Goal: Information Seeking & Learning: Learn about a topic

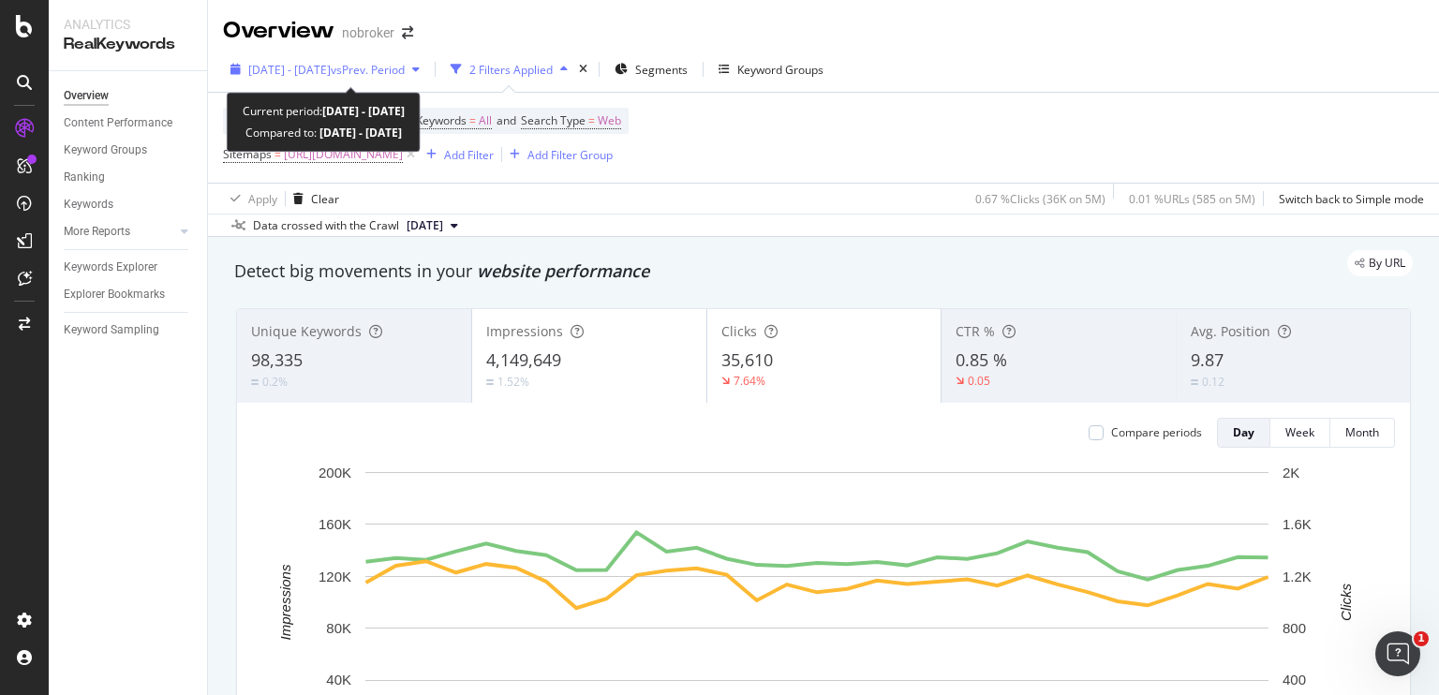
click at [405, 74] on span "vs Prev. Period" at bounding box center [368, 70] width 74 height 16
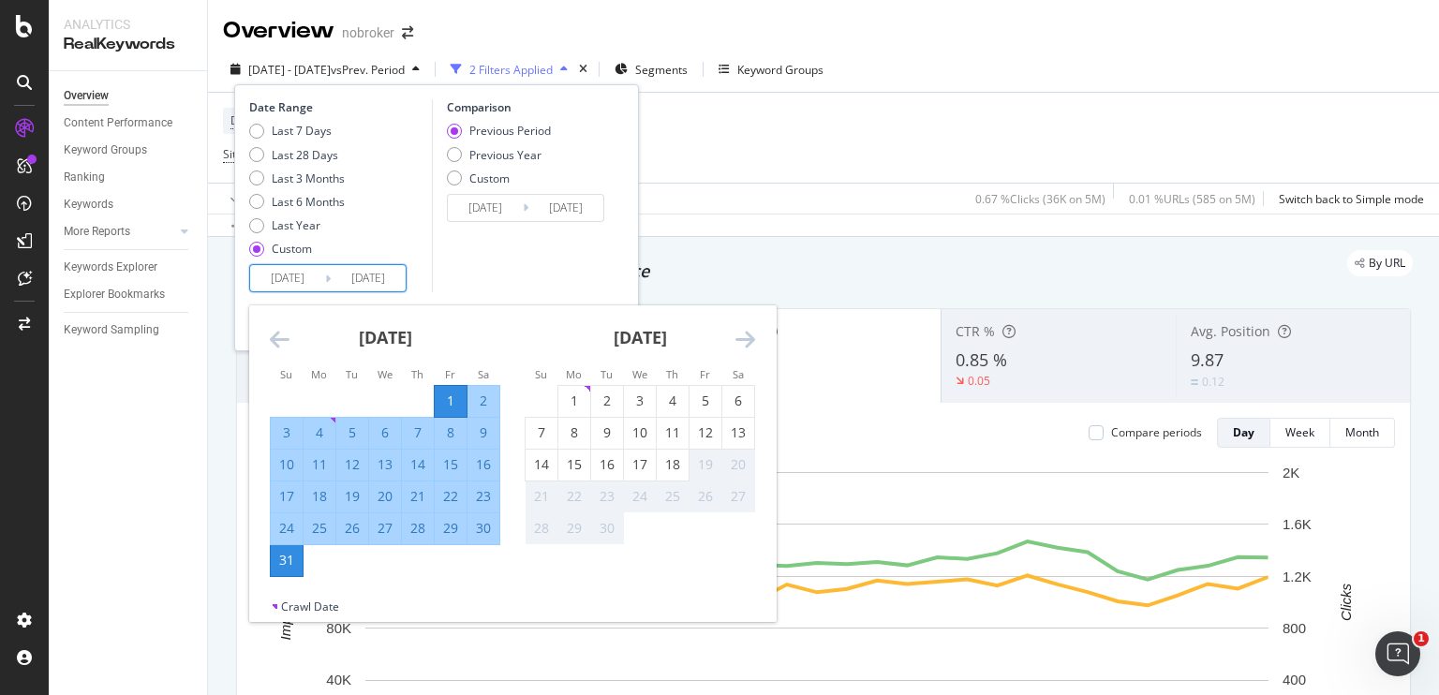
click at [293, 273] on input "[DATE]" at bounding box center [287, 278] width 75 height 26
click at [568, 393] on div "1" at bounding box center [574, 401] width 32 height 19
type input "[DATE]"
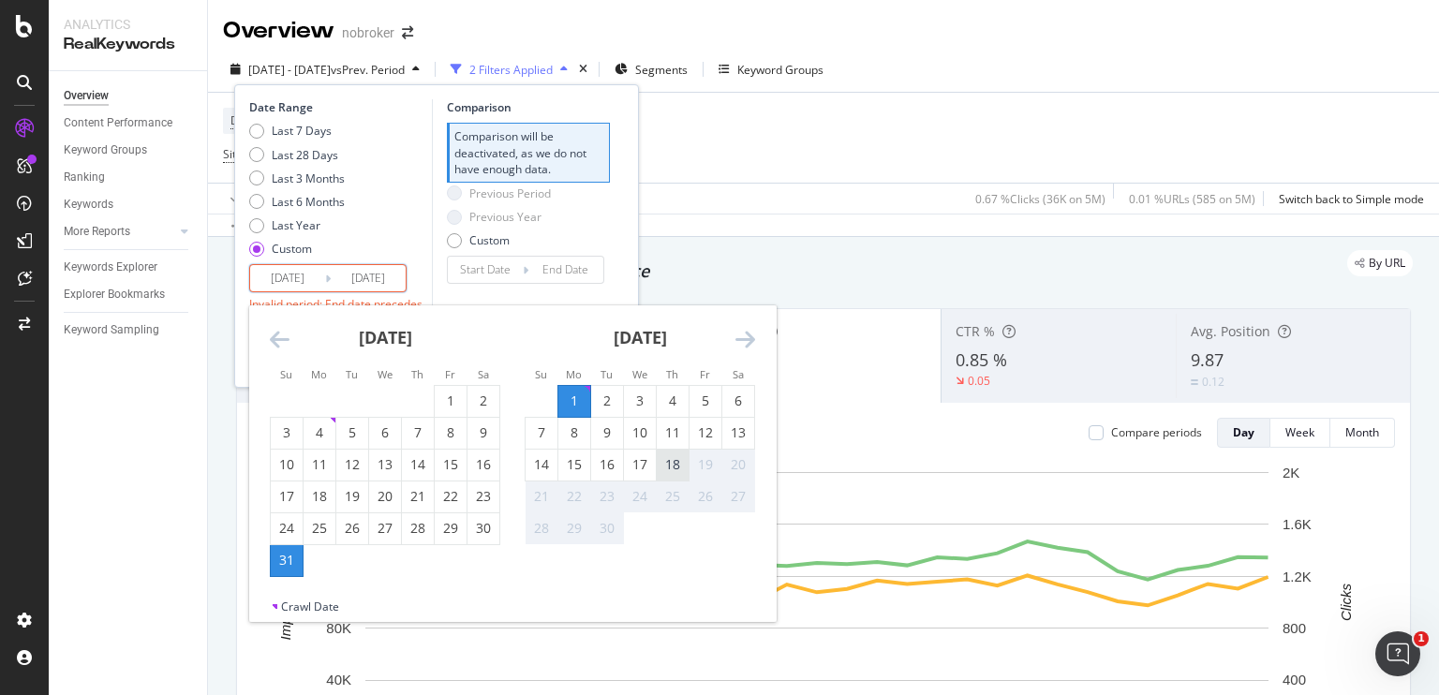
click at [673, 468] on div "18" at bounding box center [673, 464] width 32 height 19
type input "[DATE]"
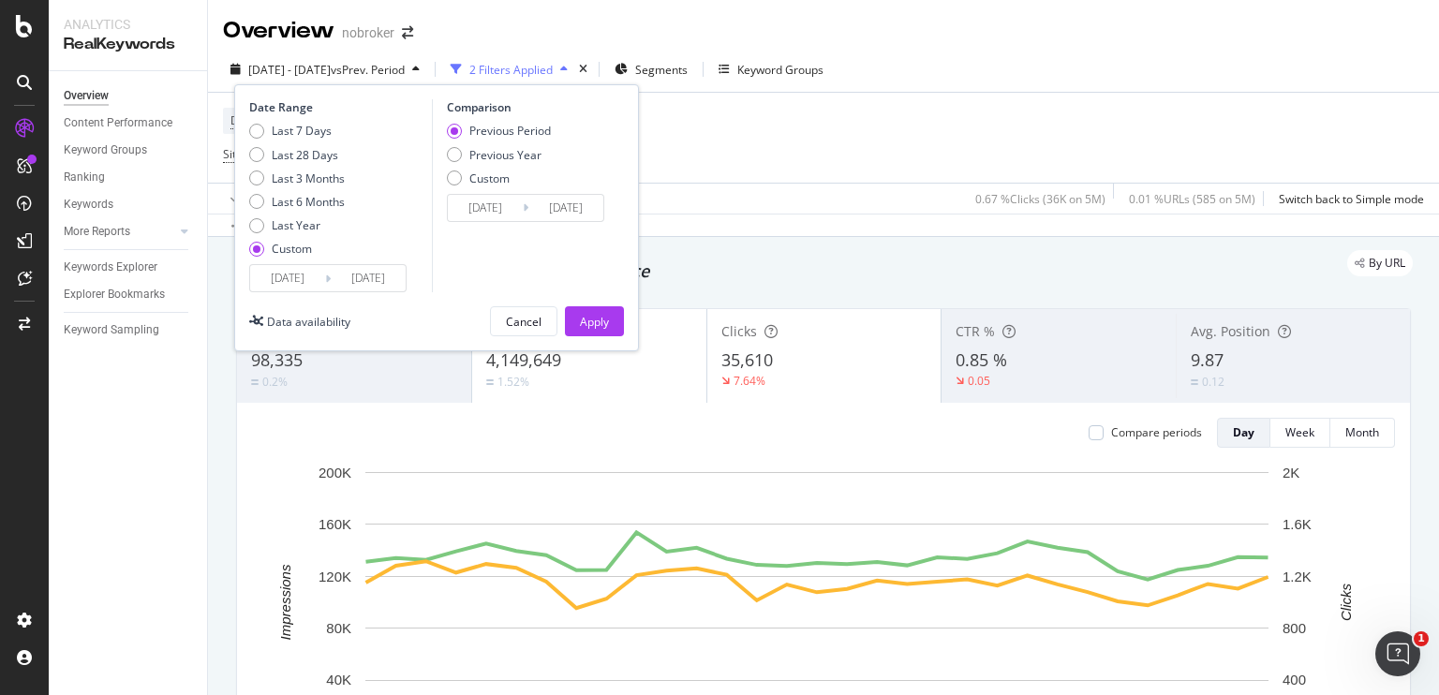
click at [599, 339] on div "Date Range Last 7 Days Last 28 Days Last 3 Months Last 6 Months Last Year Custo…" at bounding box center [436, 217] width 405 height 267
click at [598, 329] on div "Apply" at bounding box center [594, 321] width 29 height 28
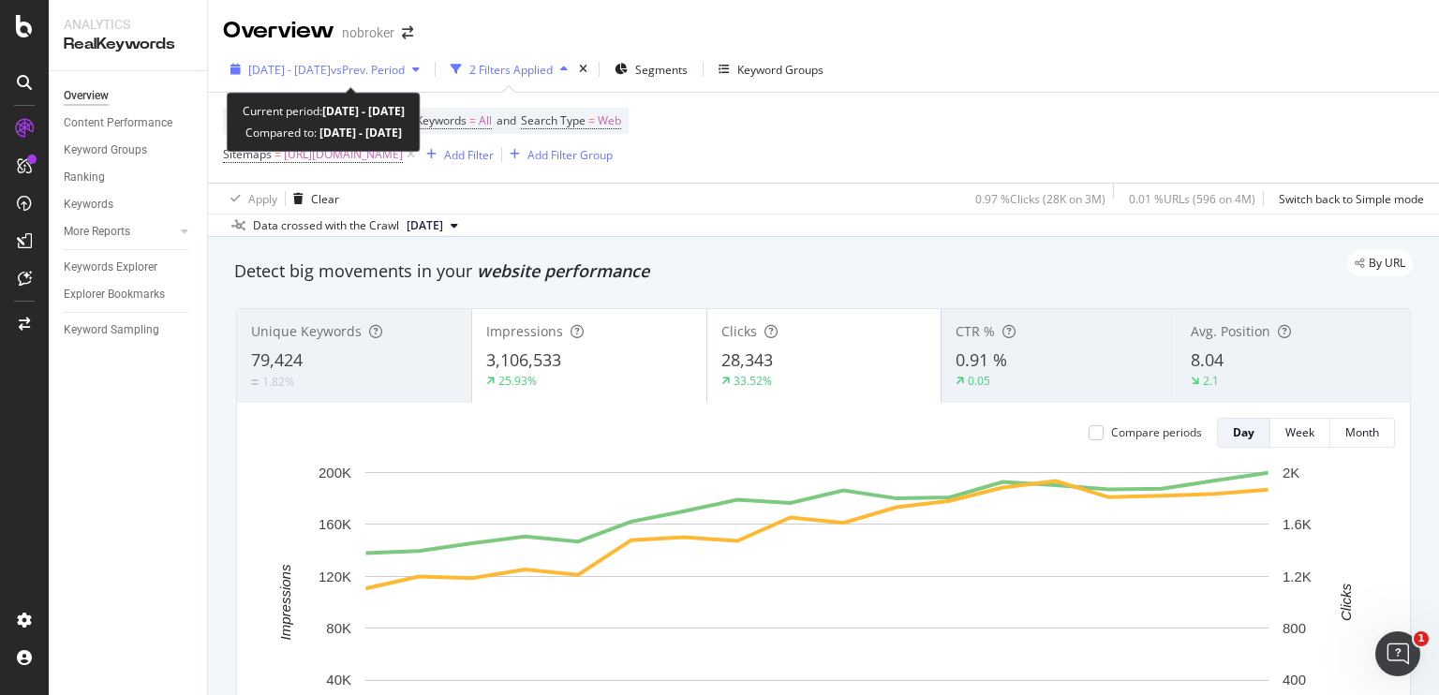
click at [331, 75] on span "[DATE] - [DATE]" at bounding box center [289, 70] width 82 height 16
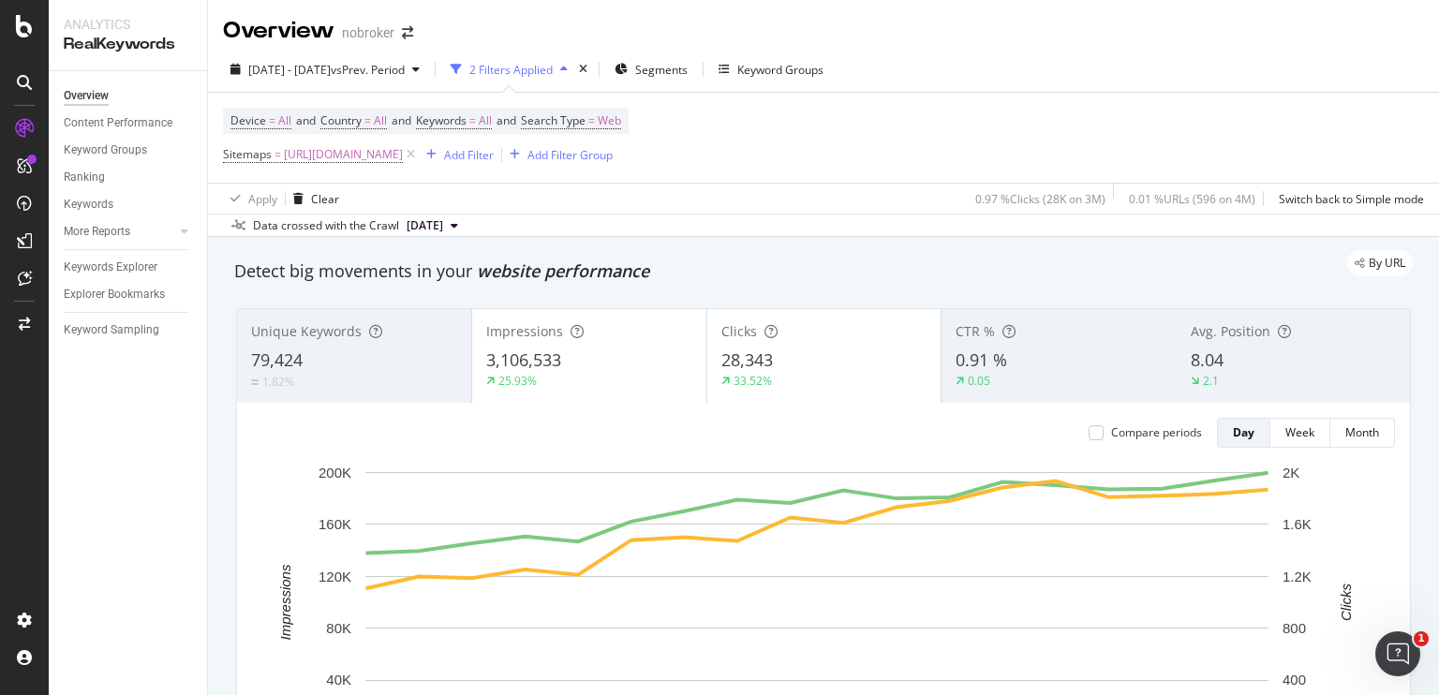
click at [720, 178] on div "Device = All and Country = All and Keywords = All and Search Type = Web Sitemap…" at bounding box center [823, 138] width 1201 height 90
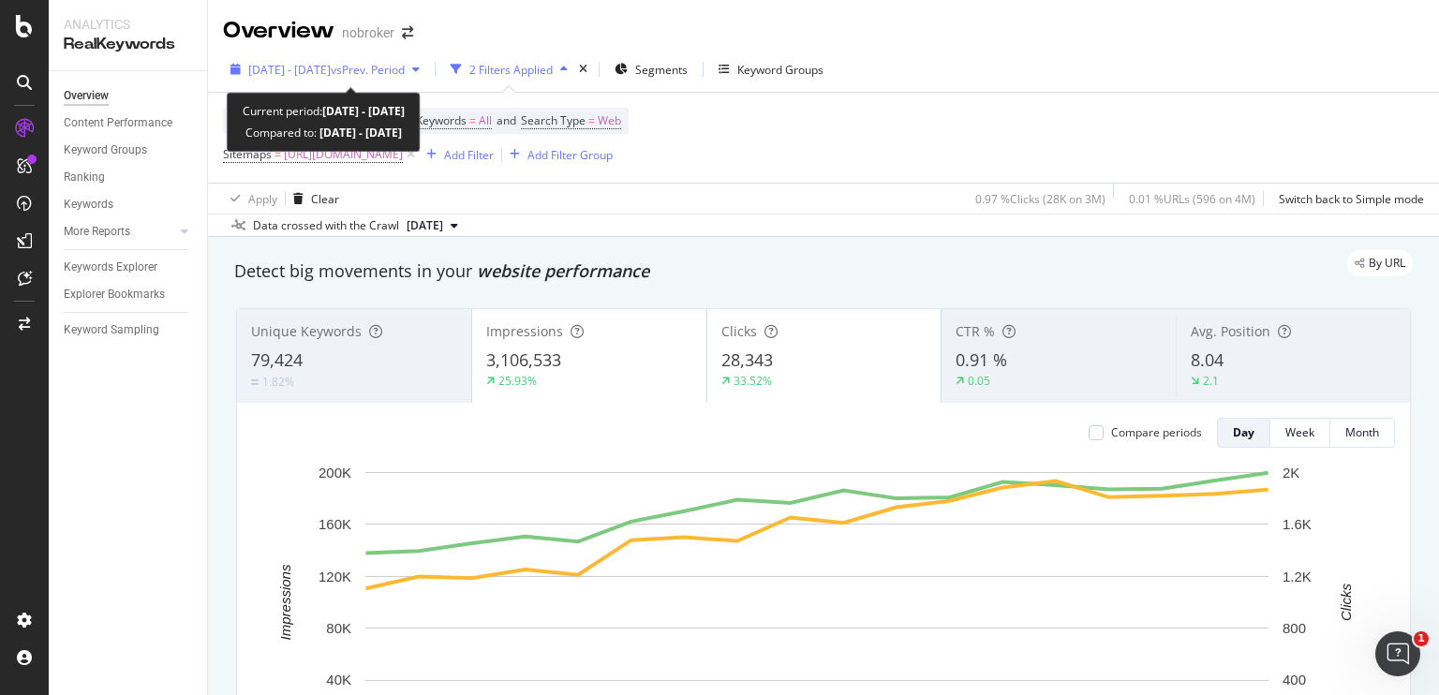
click at [326, 67] on span "[DATE] - [DATE]" at bounding box center [289, 70] width 82 height 16
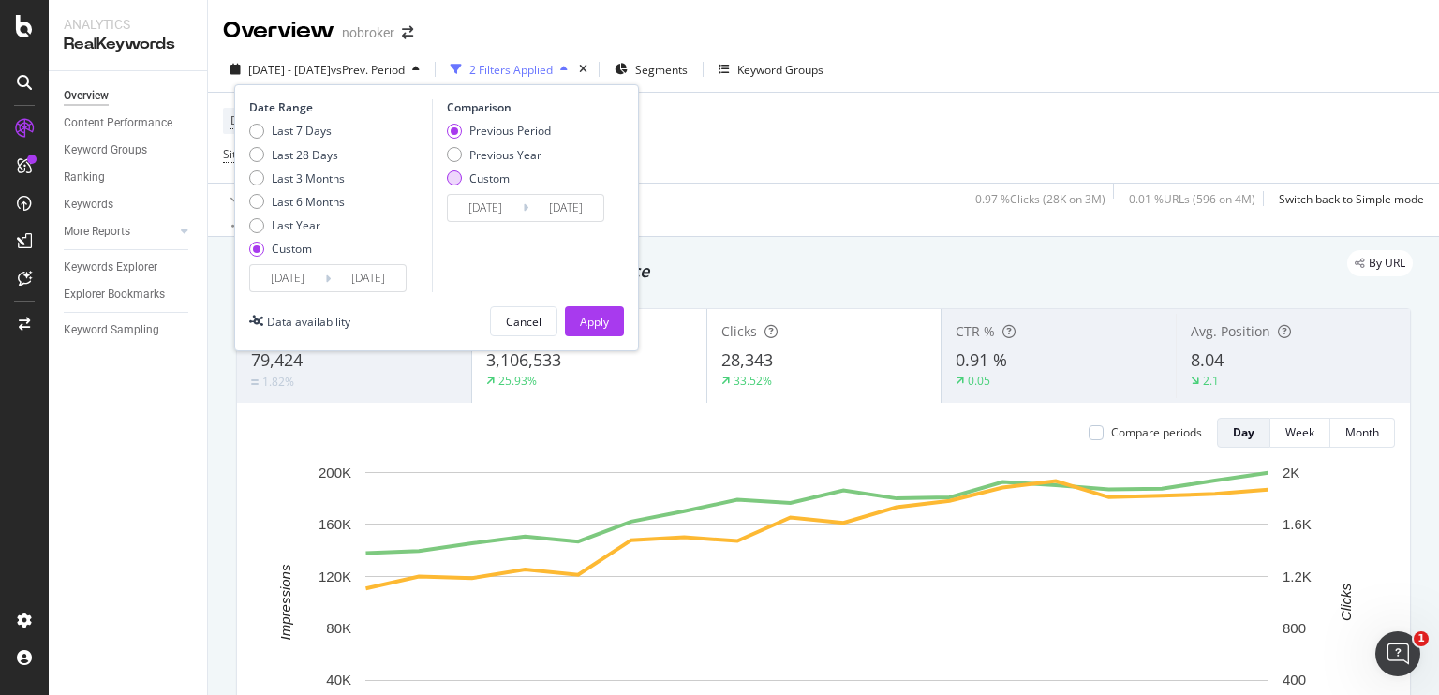
click at [452, 182] on div "Custom" at bounding box center [454, 178] width 15 height 15
click at [468, 206] on input "[DATE]" at bounding box center [485, 208] width 75 height 26
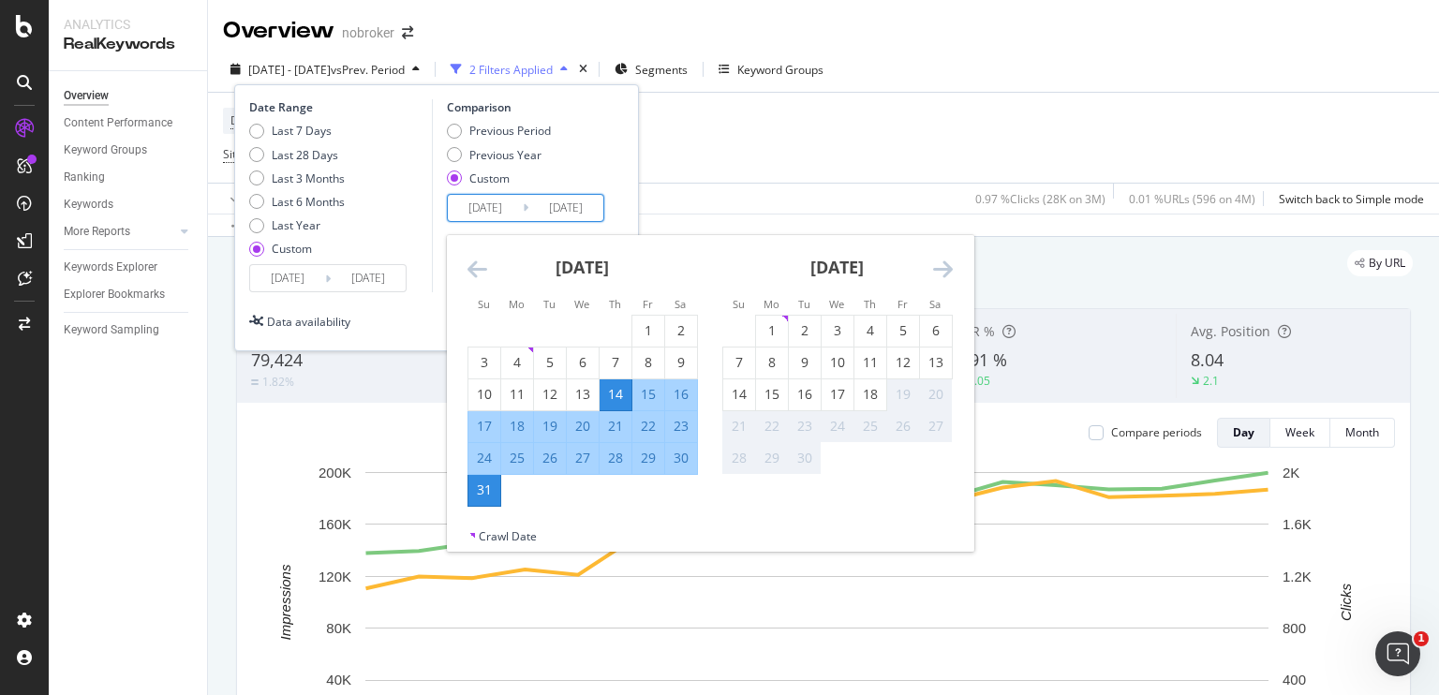
click at [473, 265] on icon "Move backward to switch to the previous month." at bounding box center [478, 269] width 20 height 22
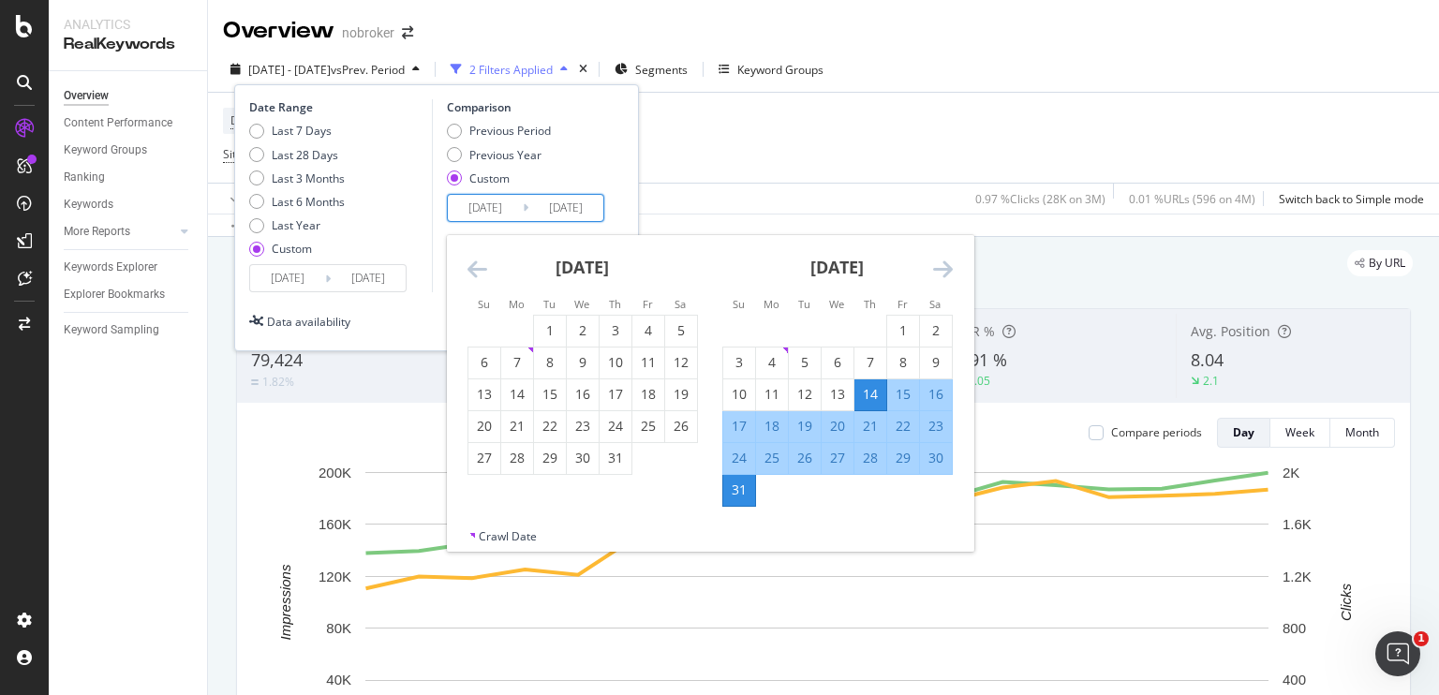
click at [473, 265] on icon "Move backward to switch to the previous month." at bounding box center [478, 269] width 20 height 22
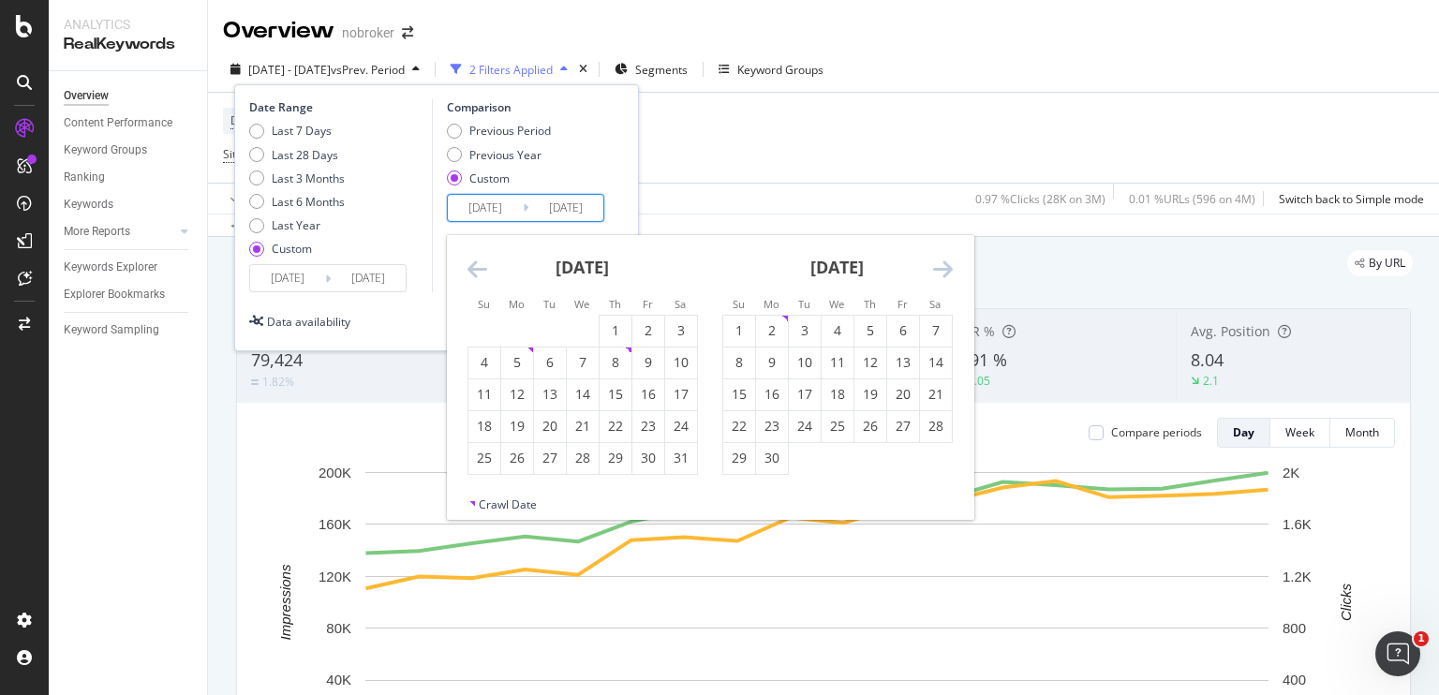
click at [473, 265] on icon "Move backward to switch to the previous month." at bounding box center [478, 269] width 20 height 22
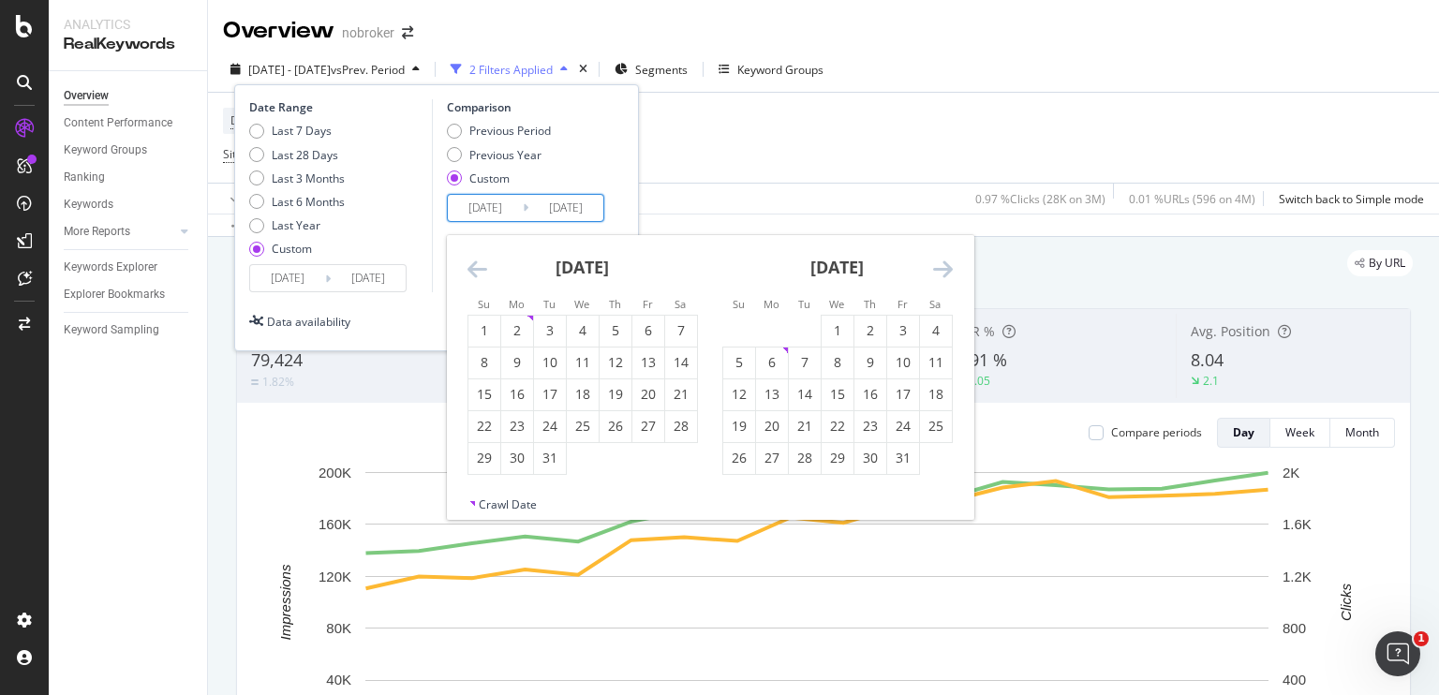
click at [473, 265] on icon "Move backward to switch to the previous month." at bounding box center [478, 269] width 20 height 22
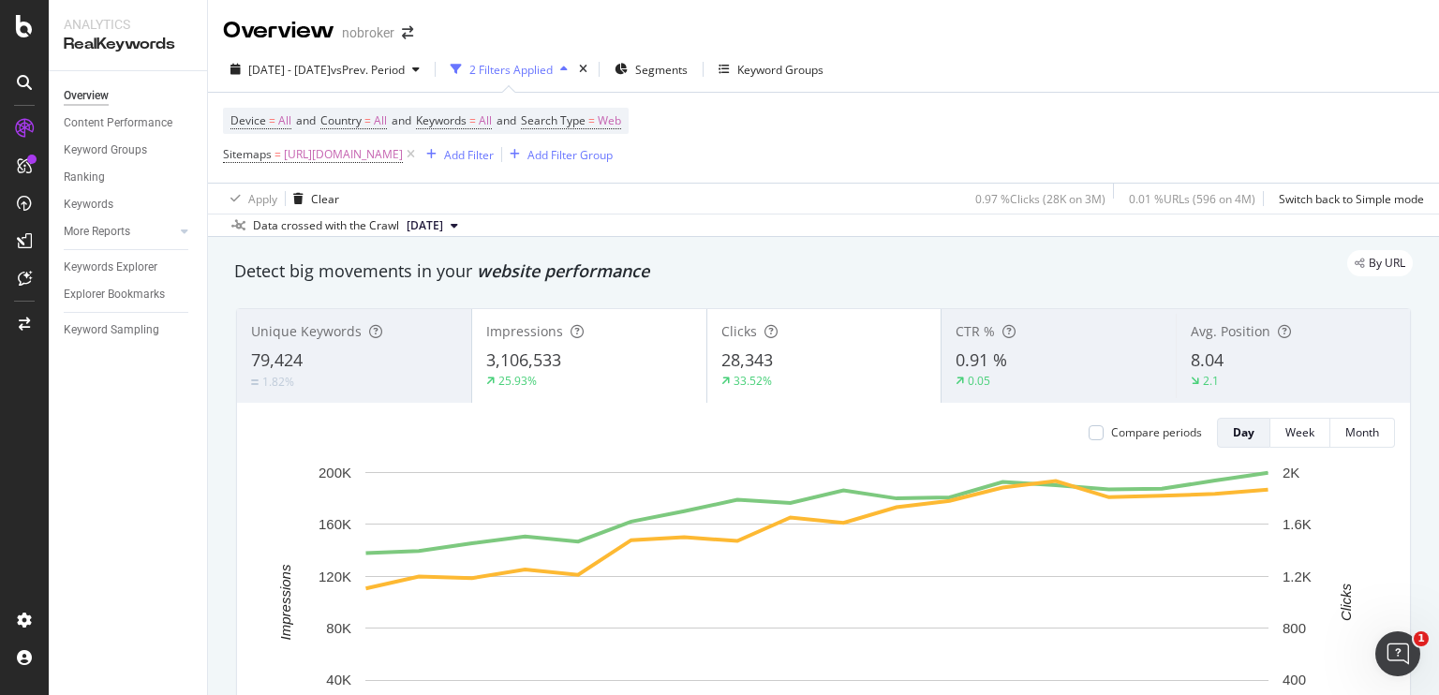
click at [702, 208] on div "Apply Clear 0.97 % Clicks ( 28K on 3M ) 0.01 % URLs ( 596 on 4M ) Switch back t…" at bounding box center [823, 198] width 1231 height 31
click at [419, 148] on icon at bounding box center [411, 154] width 16 height 19
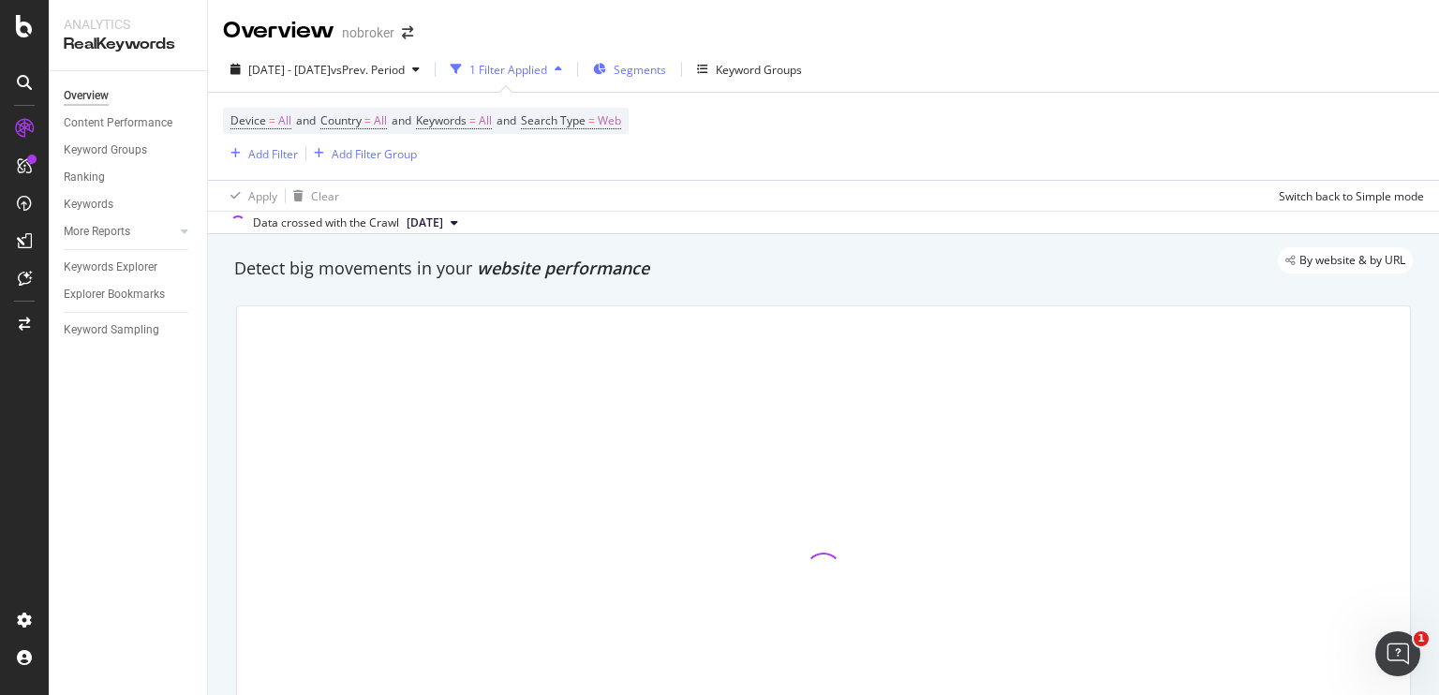
click at [666, 66] on span "Segments" at bounding box center [640, 70] width 52 height 16
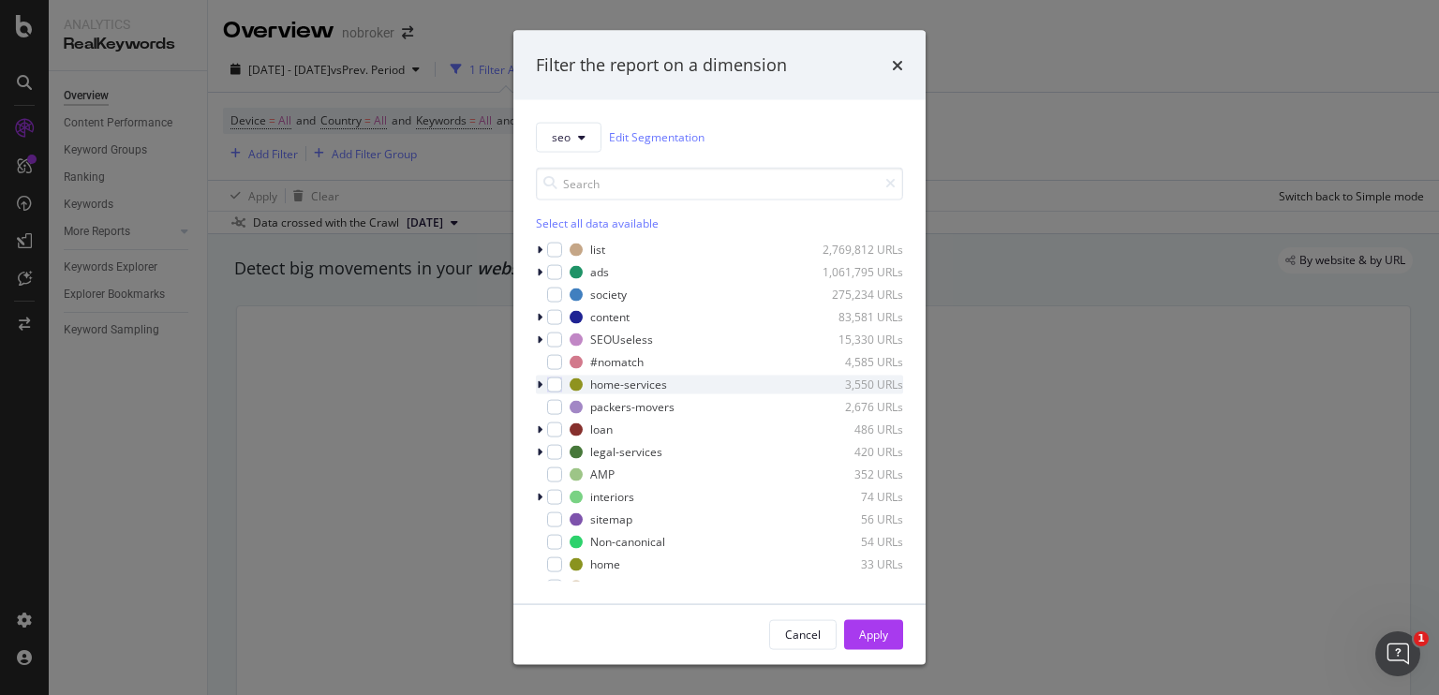
click at [540, 384] on icon "modal" at bounding box center [540, 384] width 6 height 11
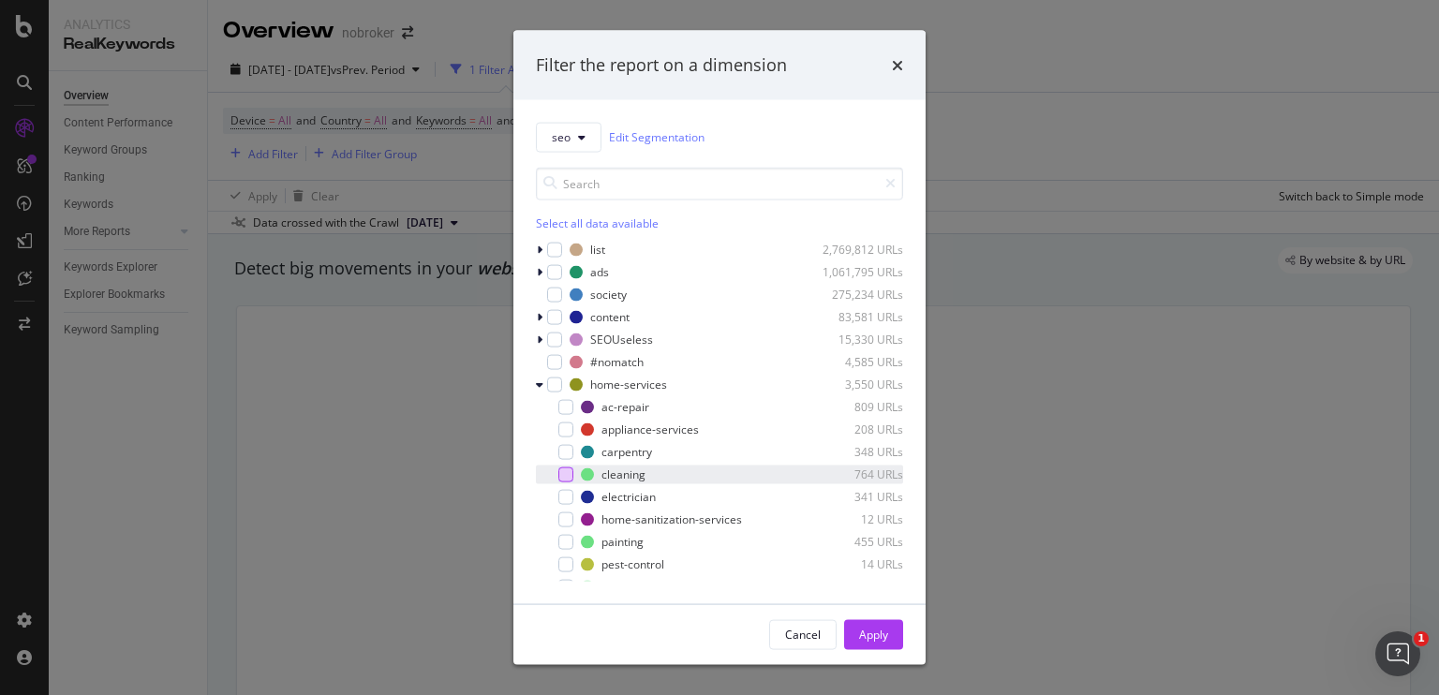
click at [566, 468] on div "modal" at bounding box center [565, 474] width 15 height 15
click at [558, 474] on div "modal" at bounding box center [565, 474] width 15 height 15
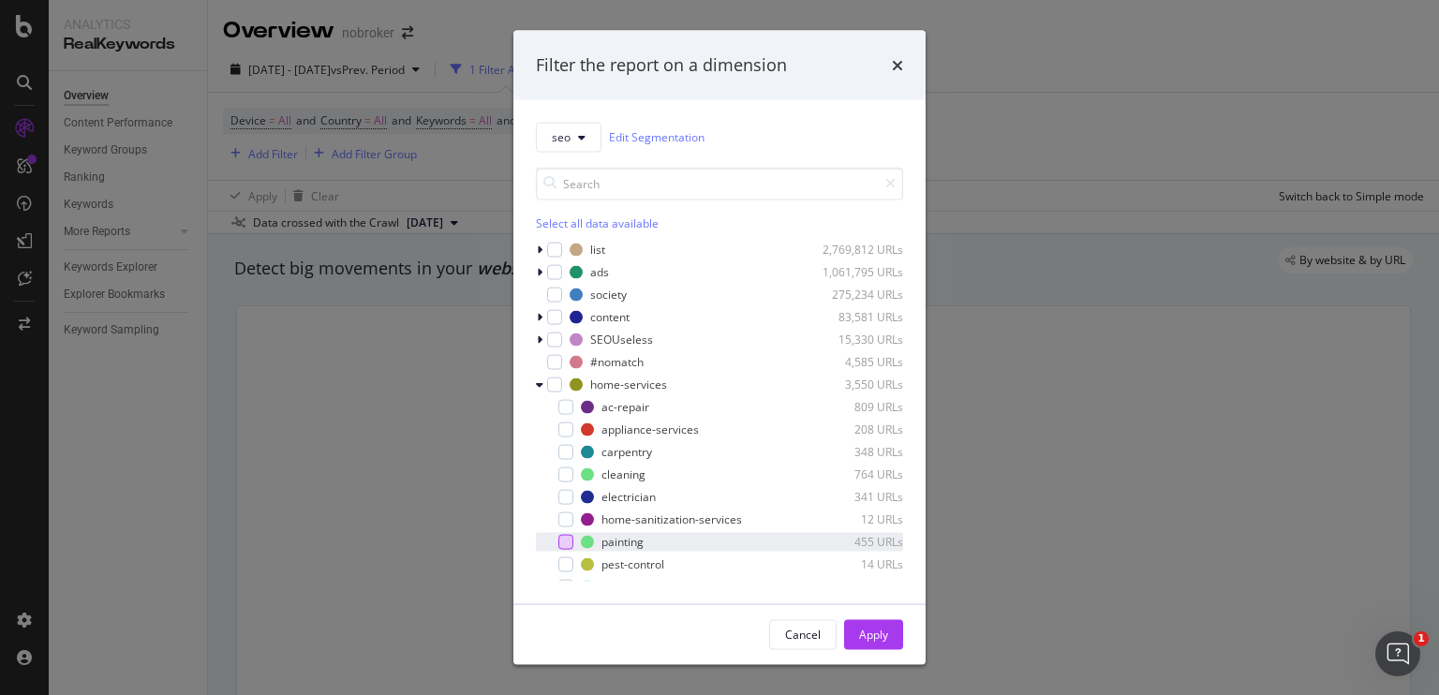
click at [564, 536] on div "modal" at bounding box center [565, 541] width 15 height 15
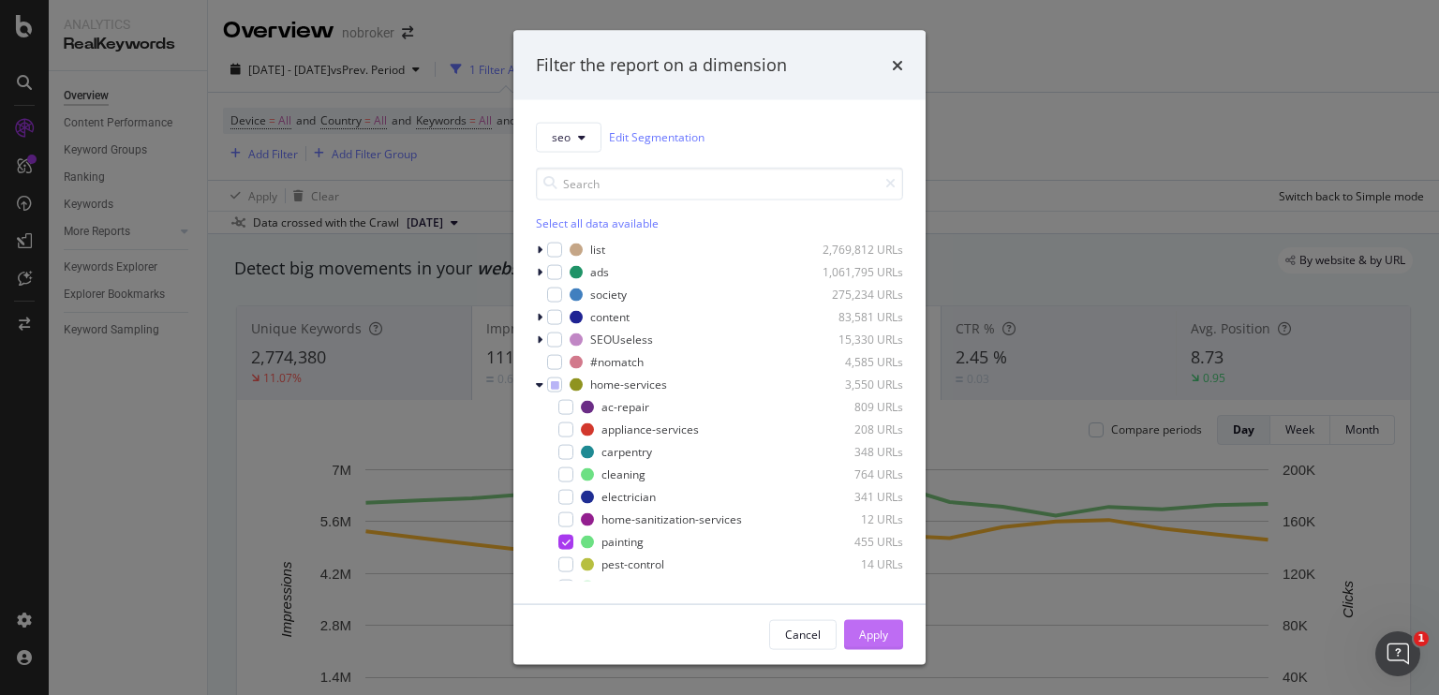
click at [862, 635] on div "Apply" at bounding box center [873, 635] width 29 height 16
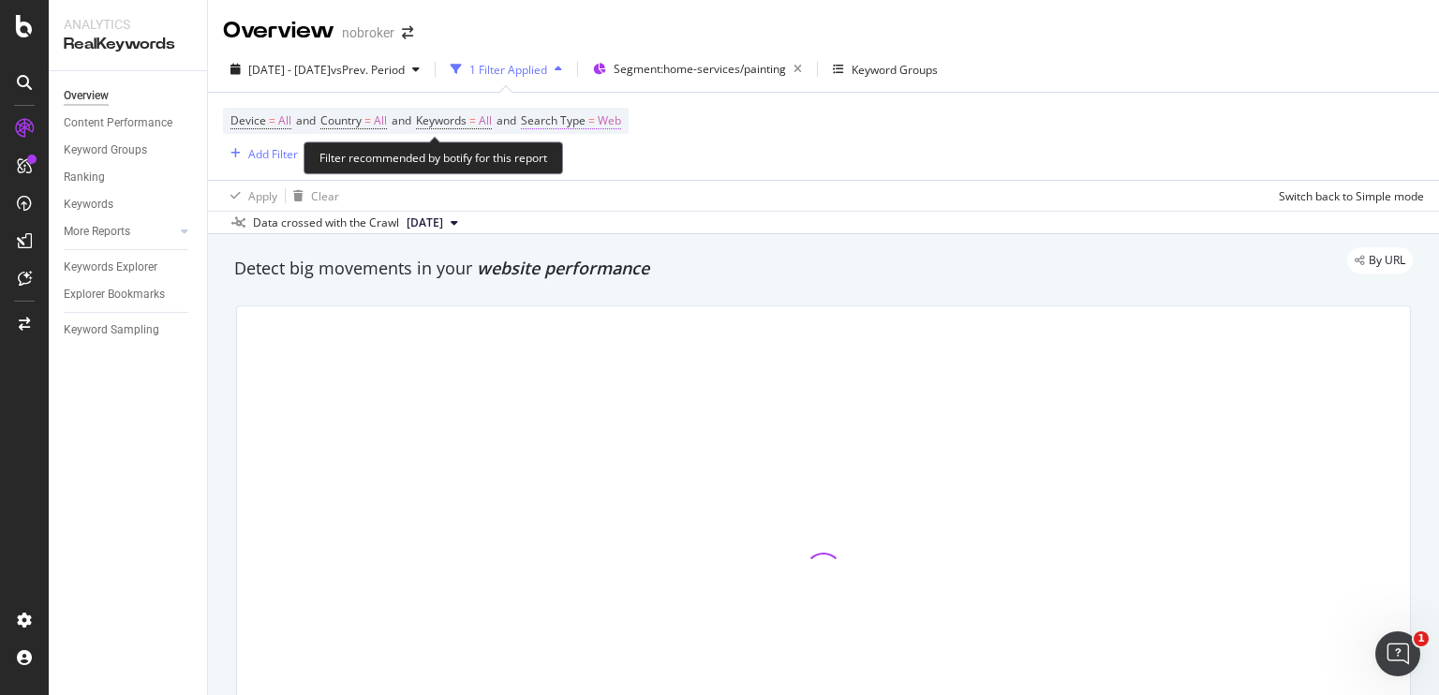
click at [619, 119] on span "Web" at bounding box center [609, 121] width 23 height 26
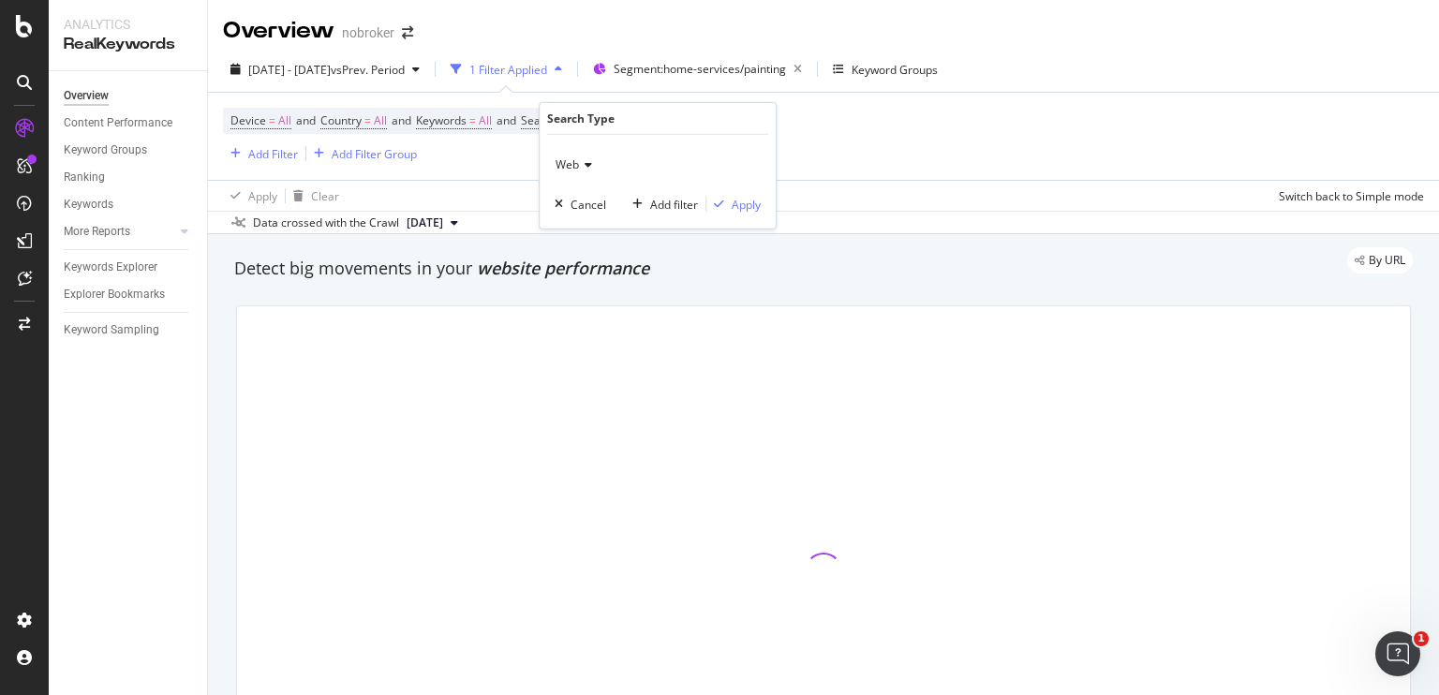
click at [583, 156] on div "Web" at bounding box center [658, 165] width 206 height 30
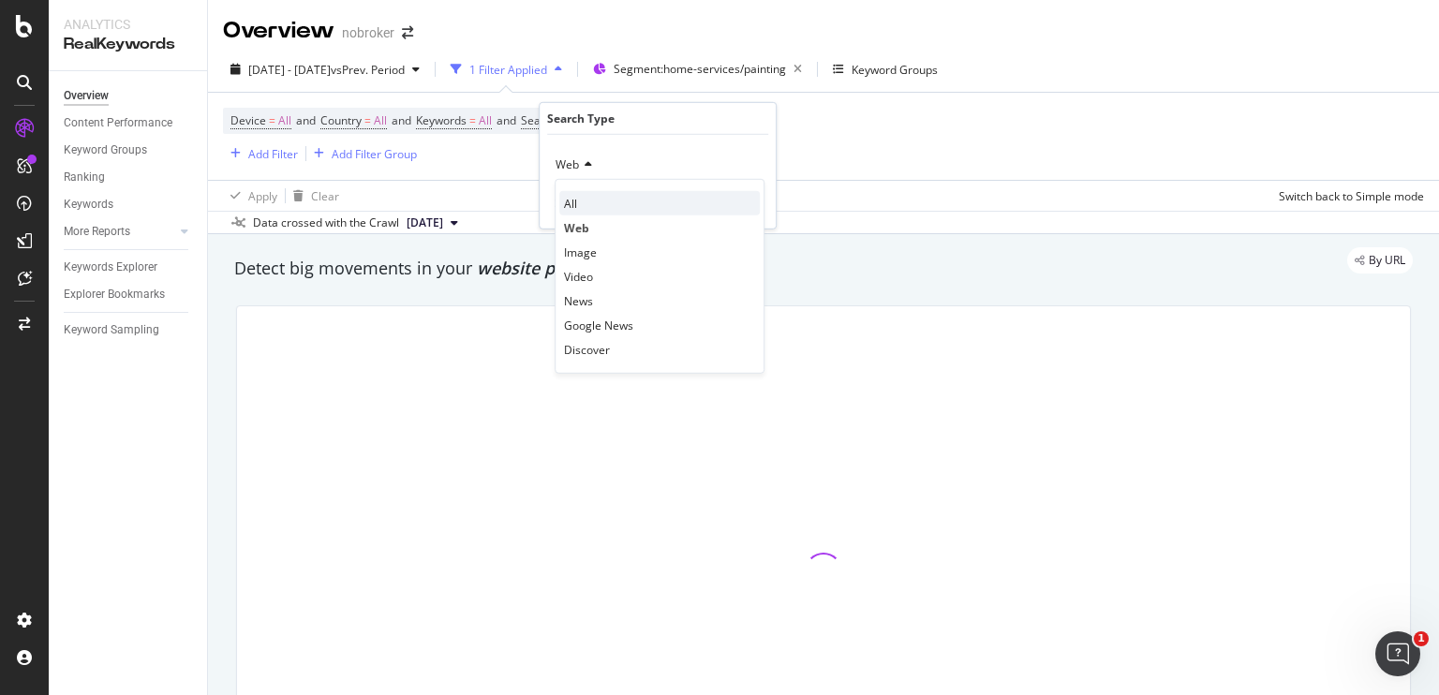
click at [583, 195] on div "All" at bounding box center [659, 203] width 201 height 24
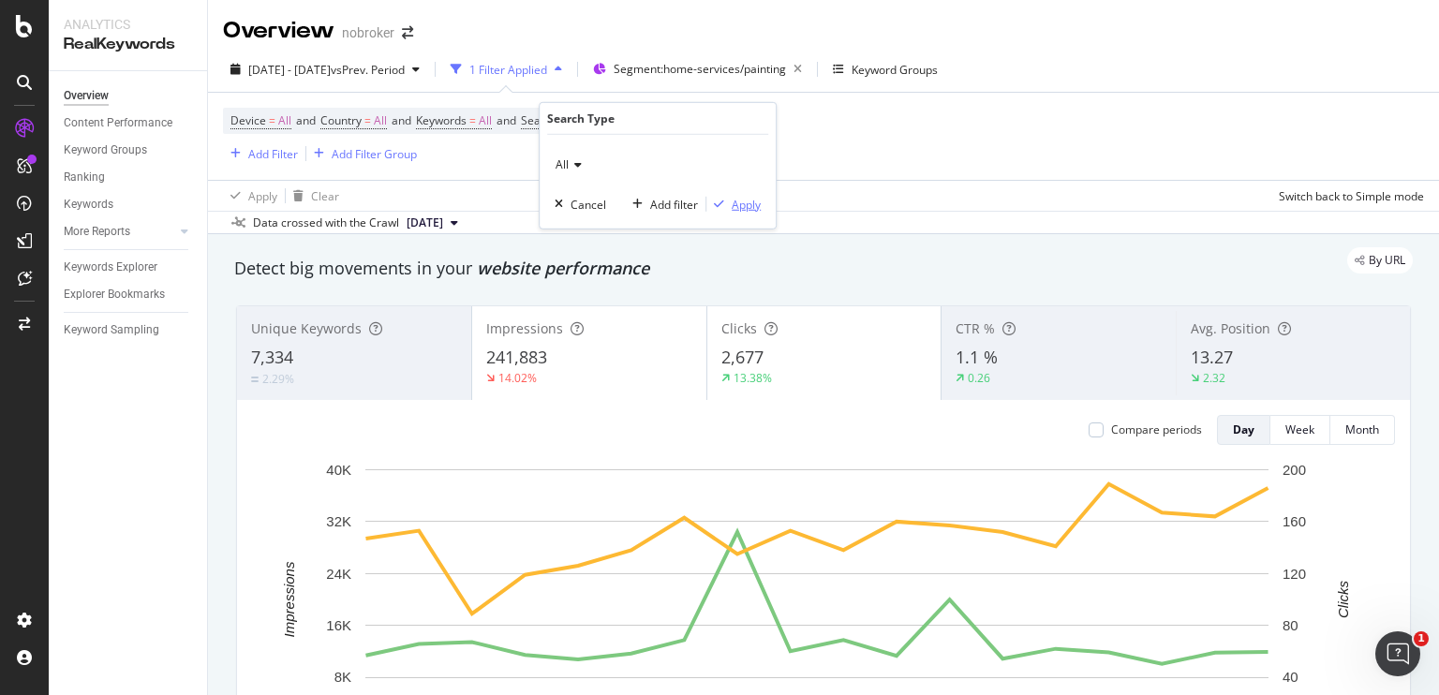
click at [749, 202] on div "Apply" at bounding box center [746, 204] width 29 height 16
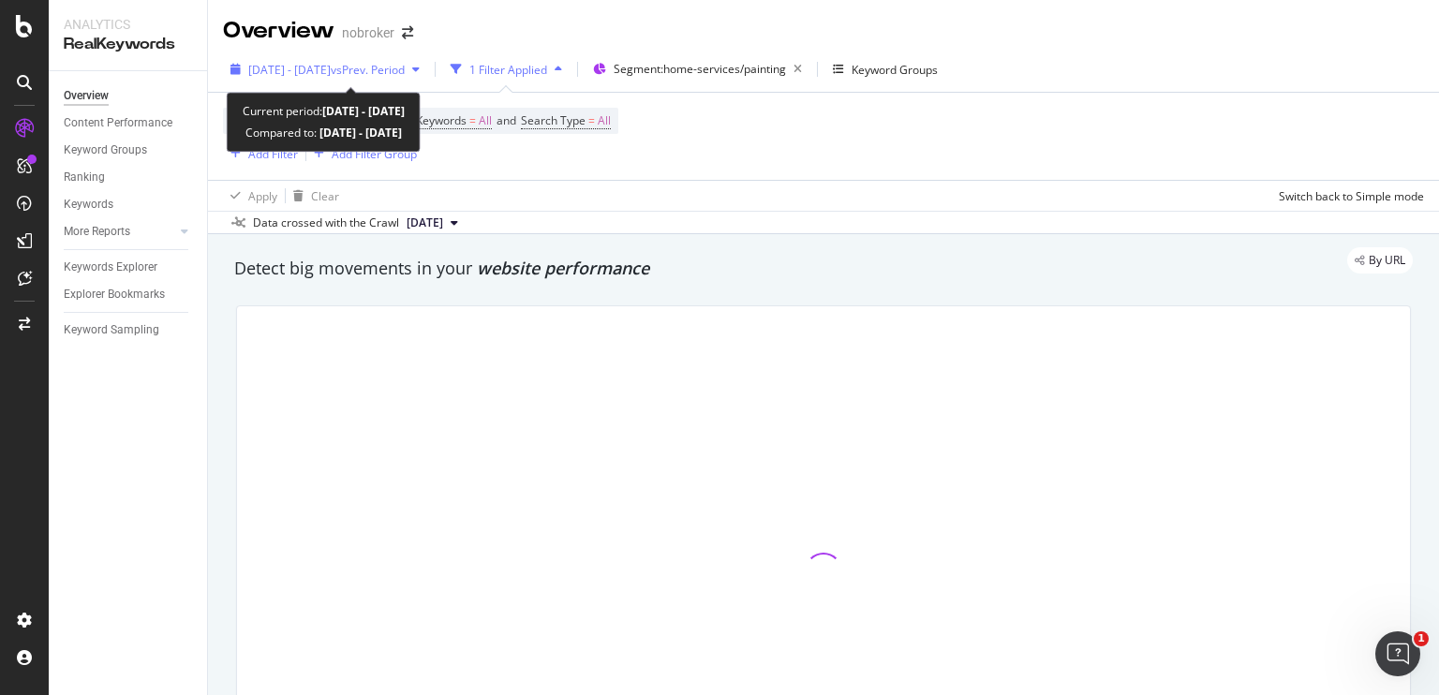
click at [331, 64] on span "[DATE] - [DATE]" at bounding box center [289, 70] width 82 height 16
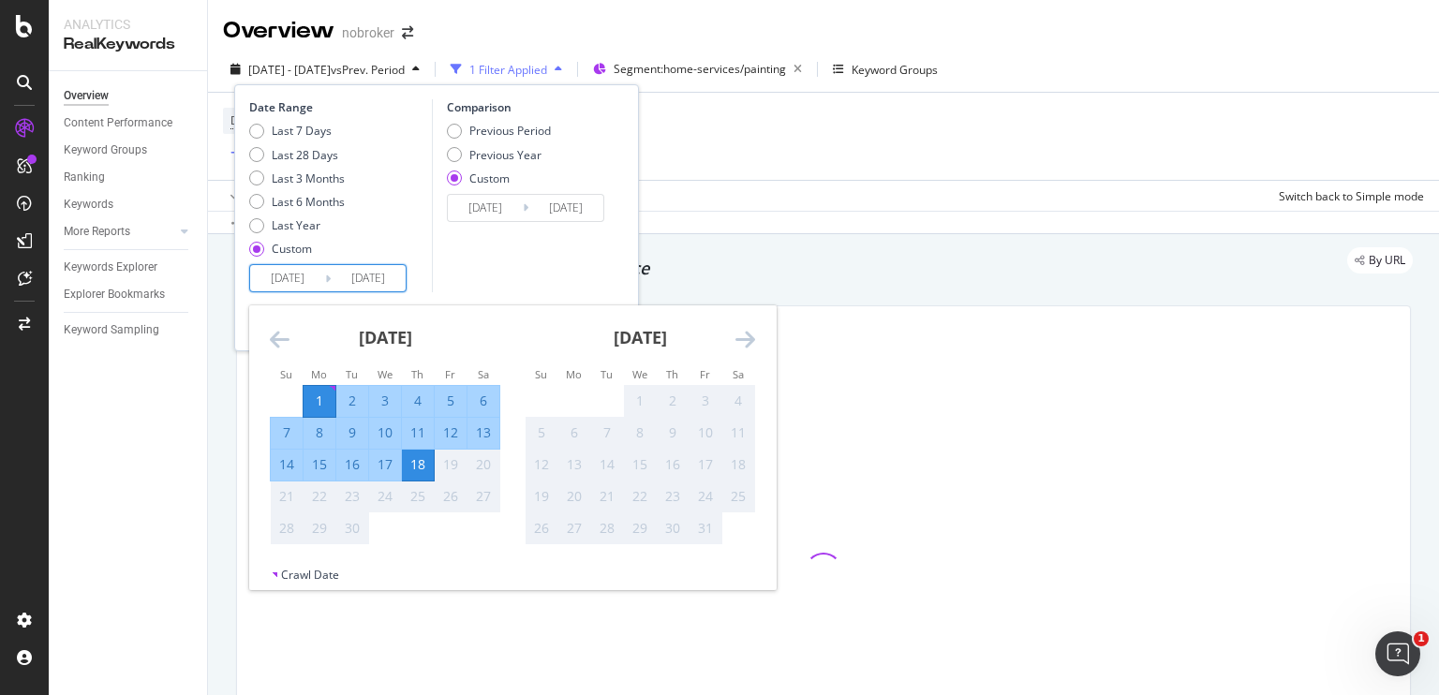
click at [263, 279] on input "[DATE]" at bounding box center [287, 278] width 75 height 26
click at [289, 335] on icon "Move backward to switch to the previous month." at bounding box center [280, 339] width 20 height 22
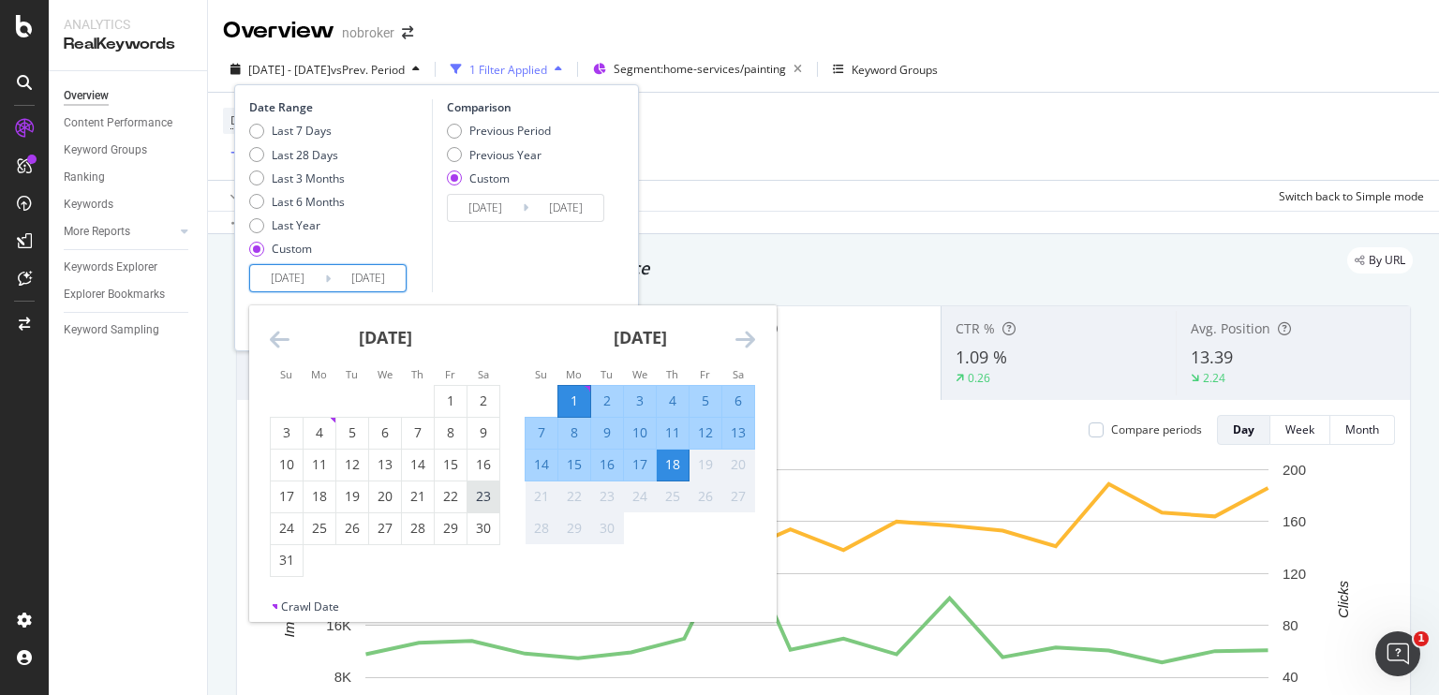
click at [476, 500] on div "23" at bounding box center [484, 496] width 32 height 19
type input "[DATE]"
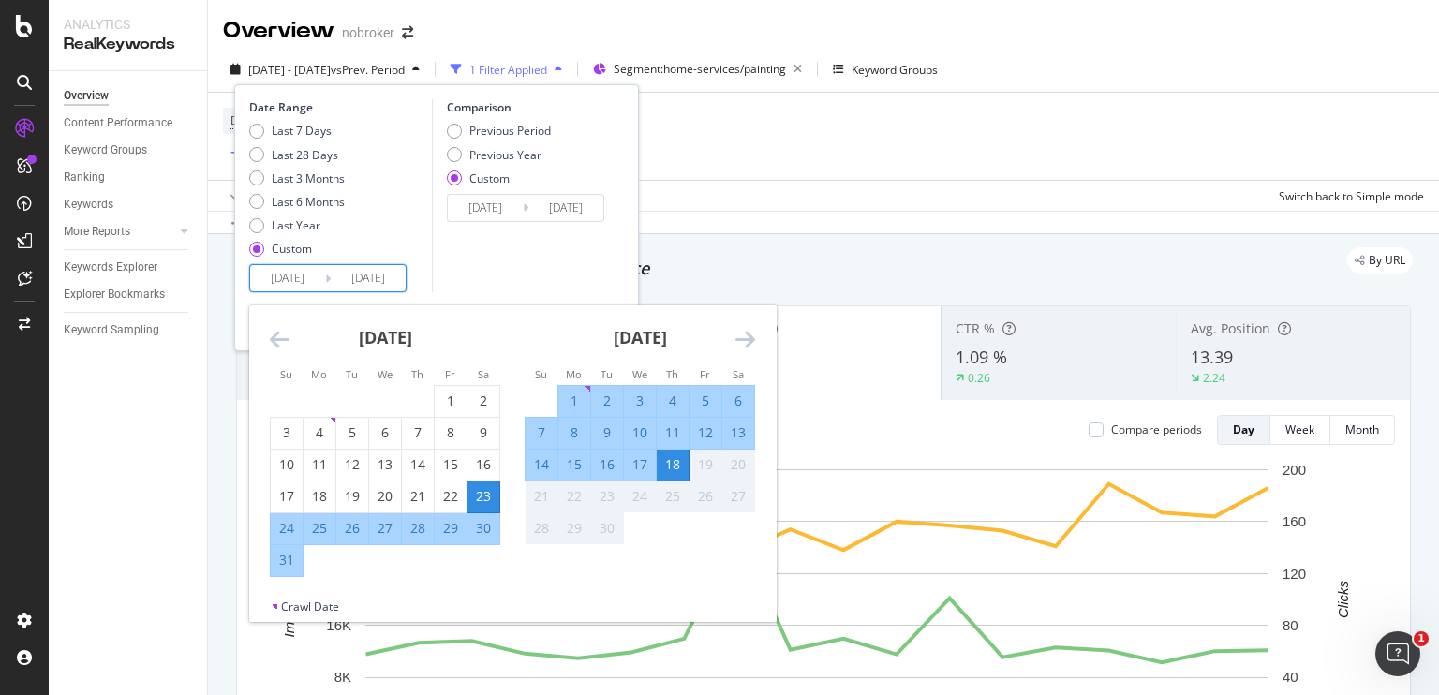
click at [547, 269] on div "Comparison Previous Period Previous Year Custom [DATE] Navigate forward to inte…" at bounding box center [521, 195] width 178 height 193
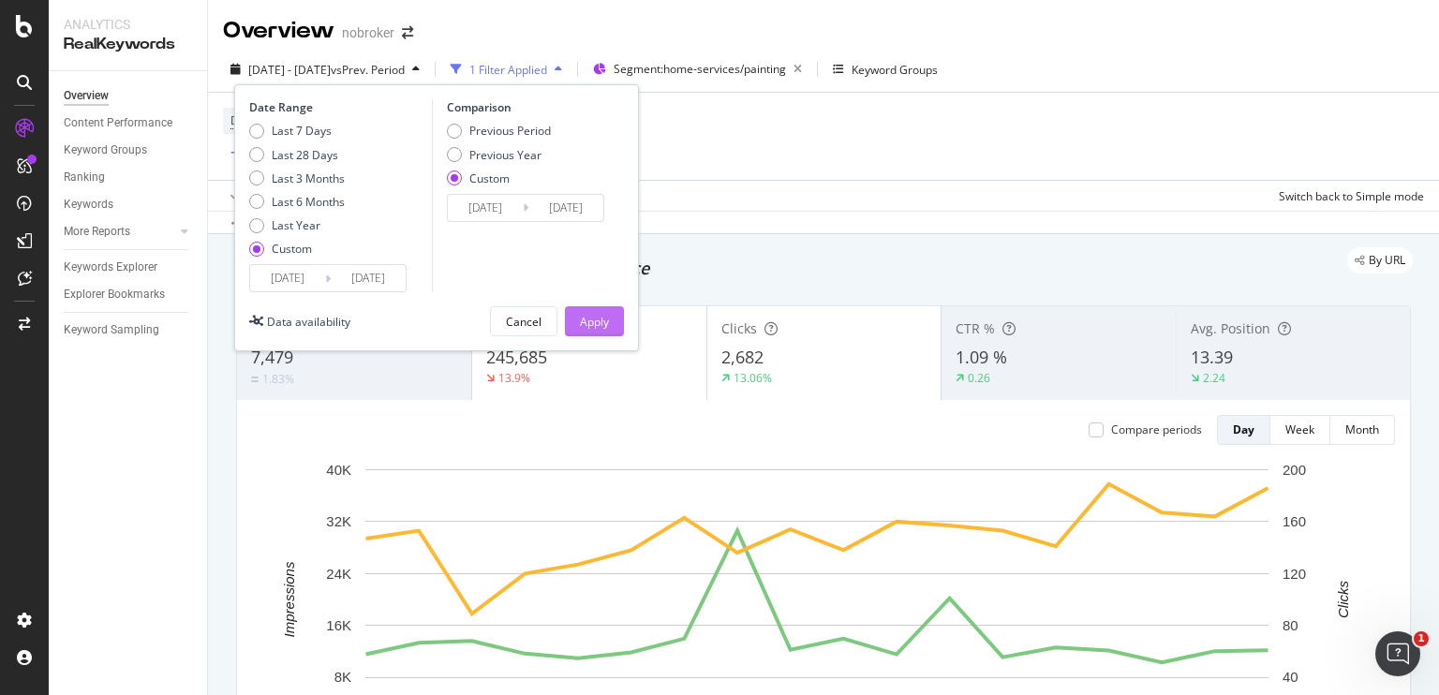
click at [602, 314] on div "Apply" at bounding box center [594, 322] width 29 height 16
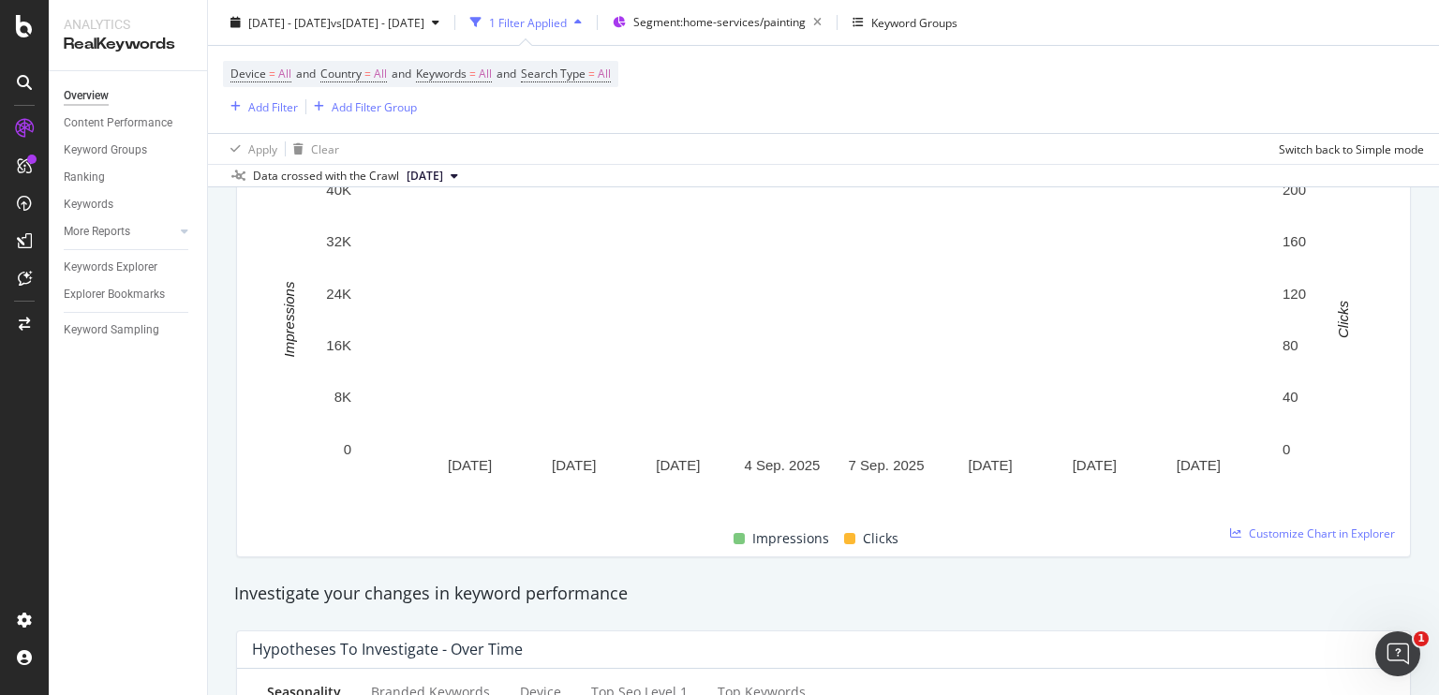
scroll to position [304, 0]
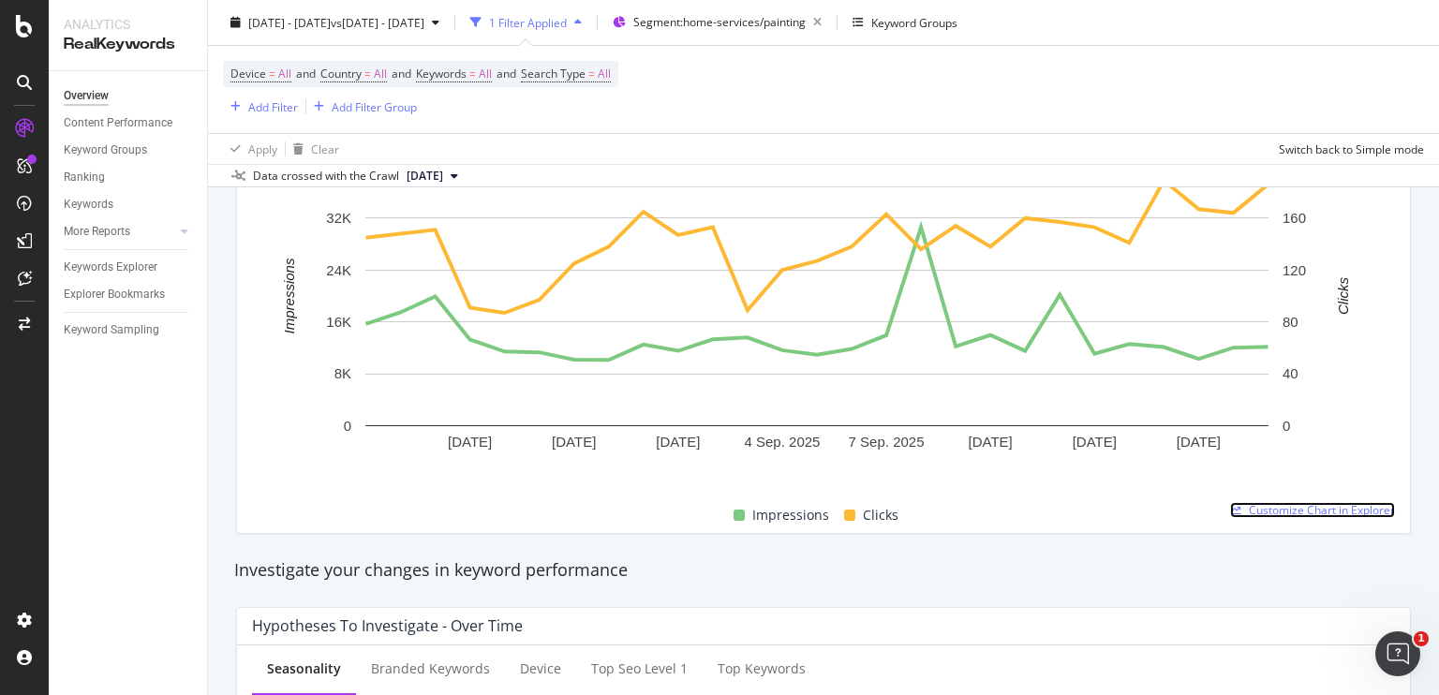
click at [1249, 506] on span "Customize Chart in Explorer" at bounding box center [1322, 510] width 146 height 16
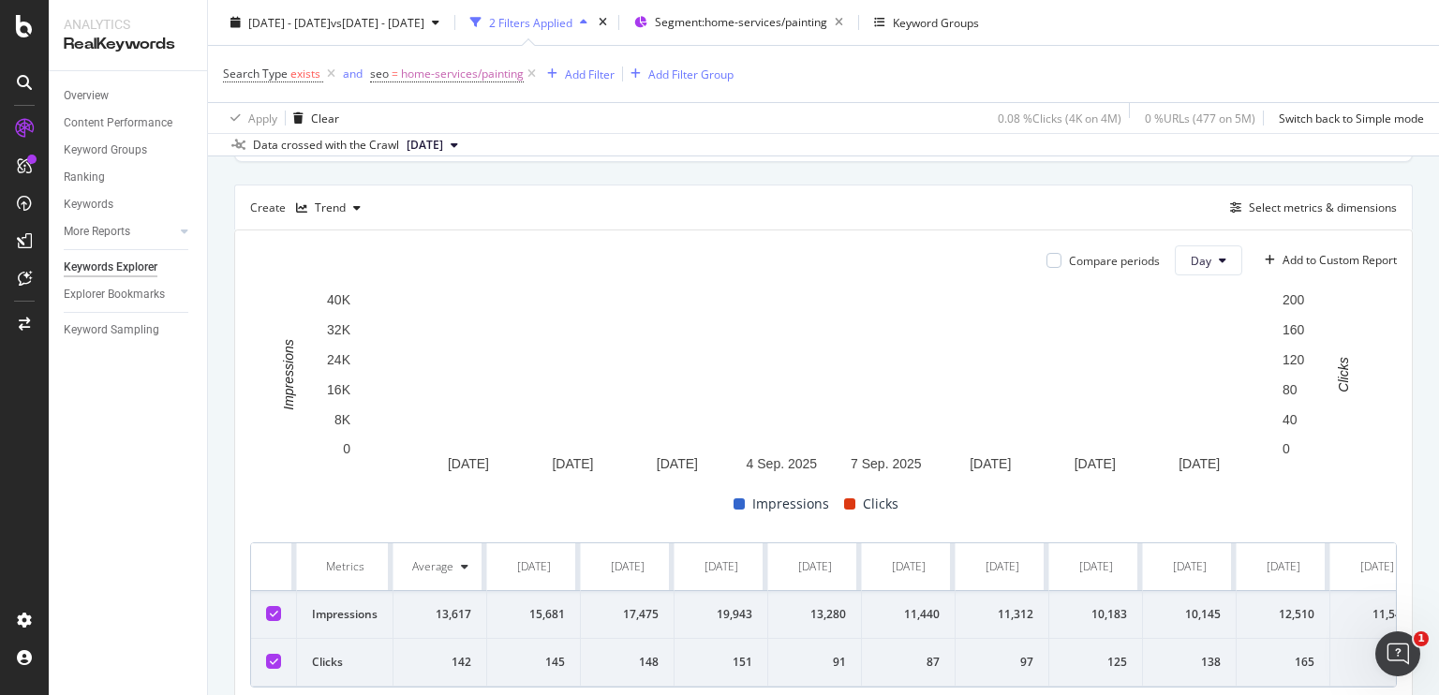
scroll to position [471, 0]
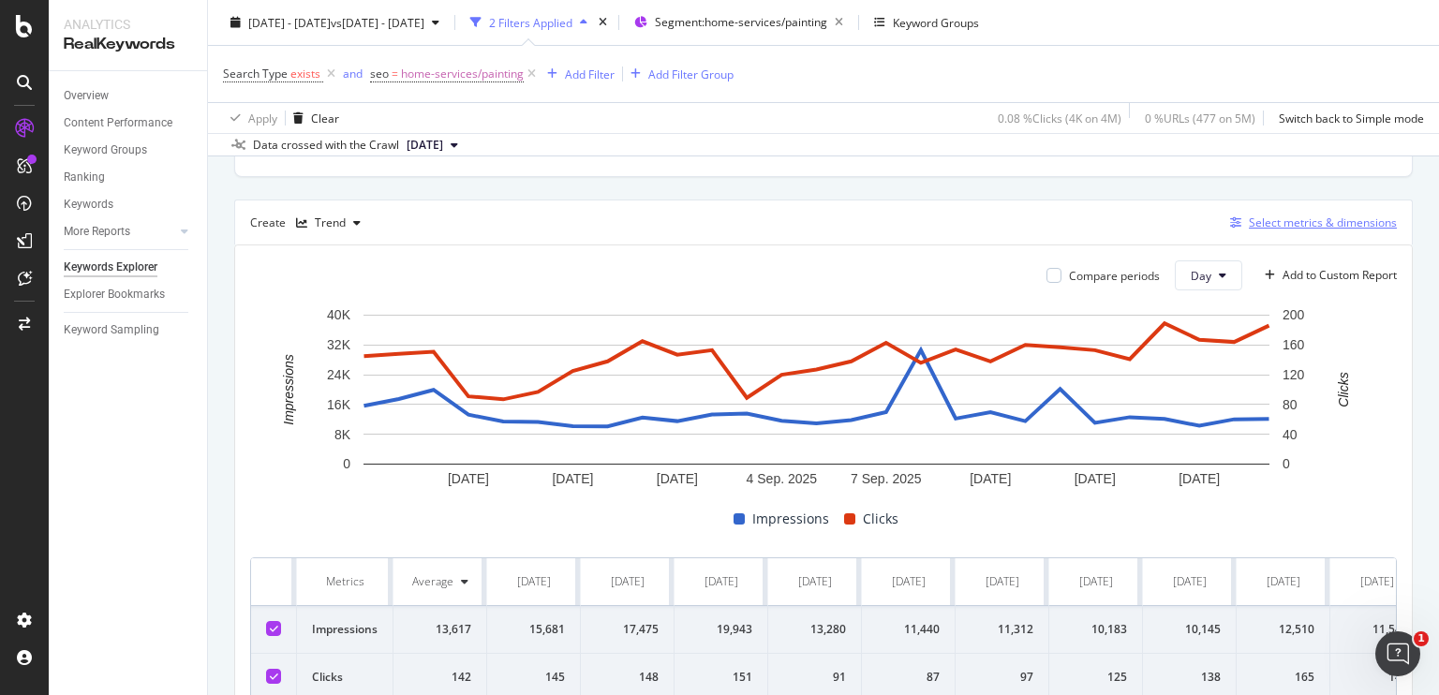
click at [1252, 220] on div "Select metrics & dimensions" at bounding box center [1323, 223] width 148 height 16
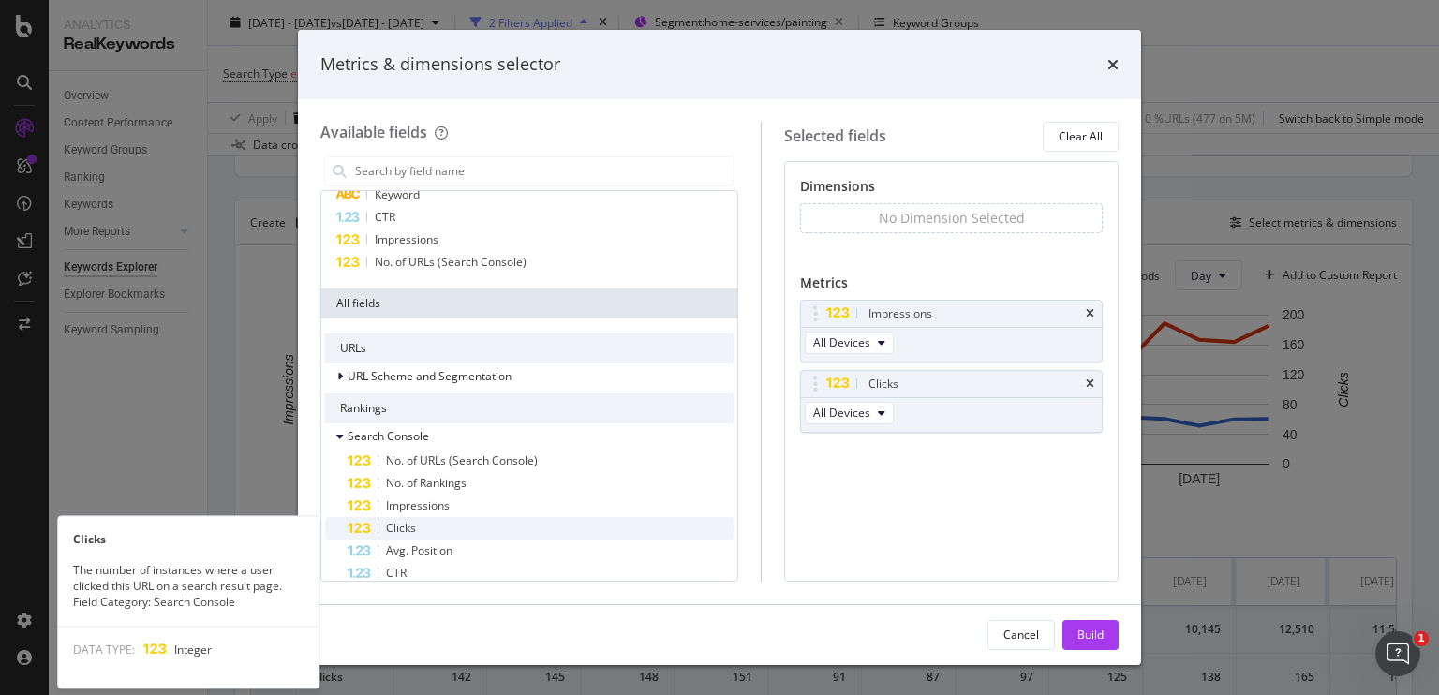
scroll to position [109, 0]
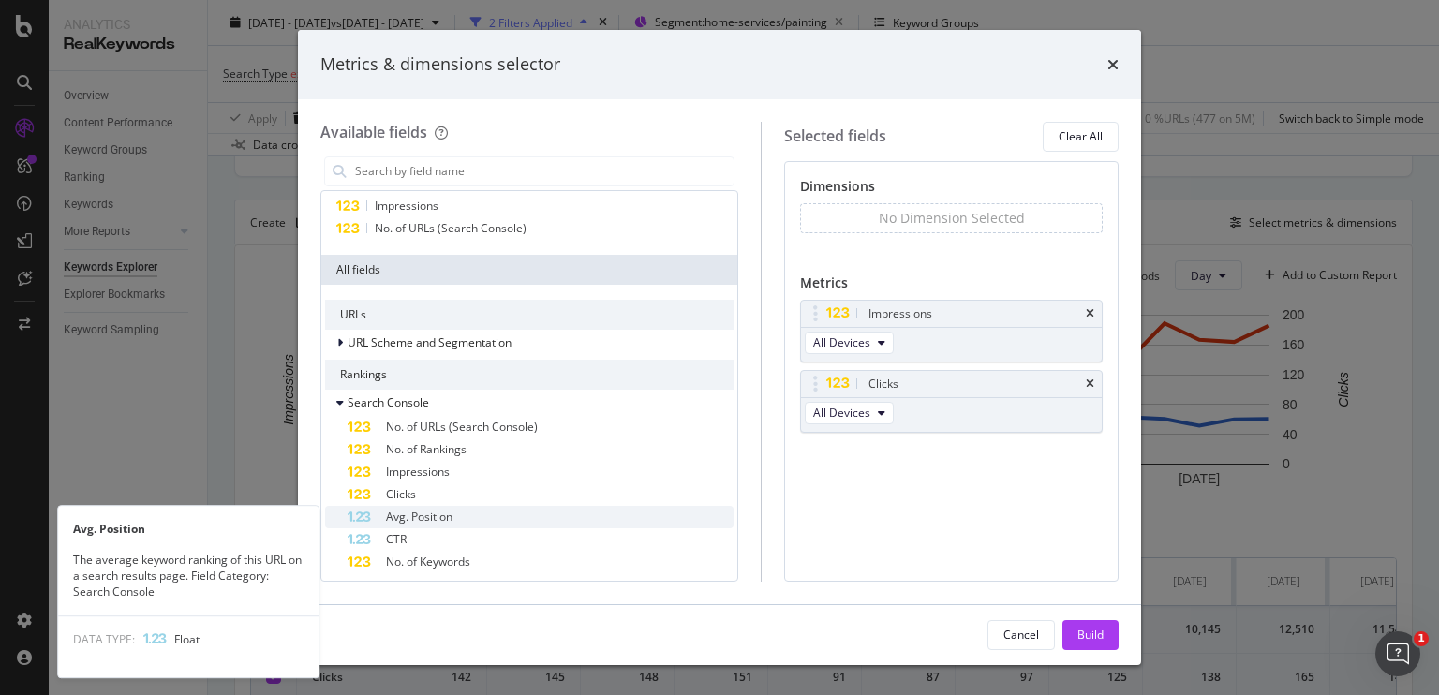
click at [419, 519] on span "Avg. Position" at bounding box center [419, 517] width 67 height 16
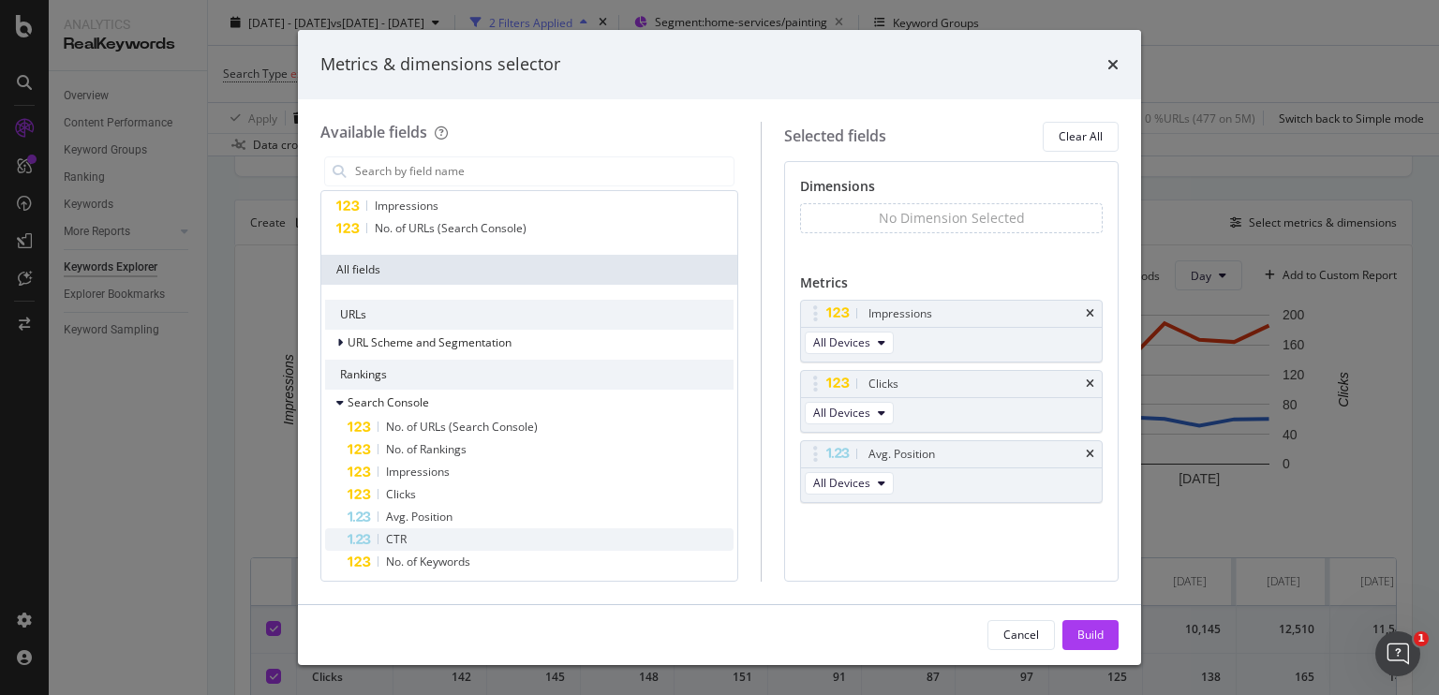
click at [409, 533] on div "CTR" at bounding box center [541, 539] width 386 height 22
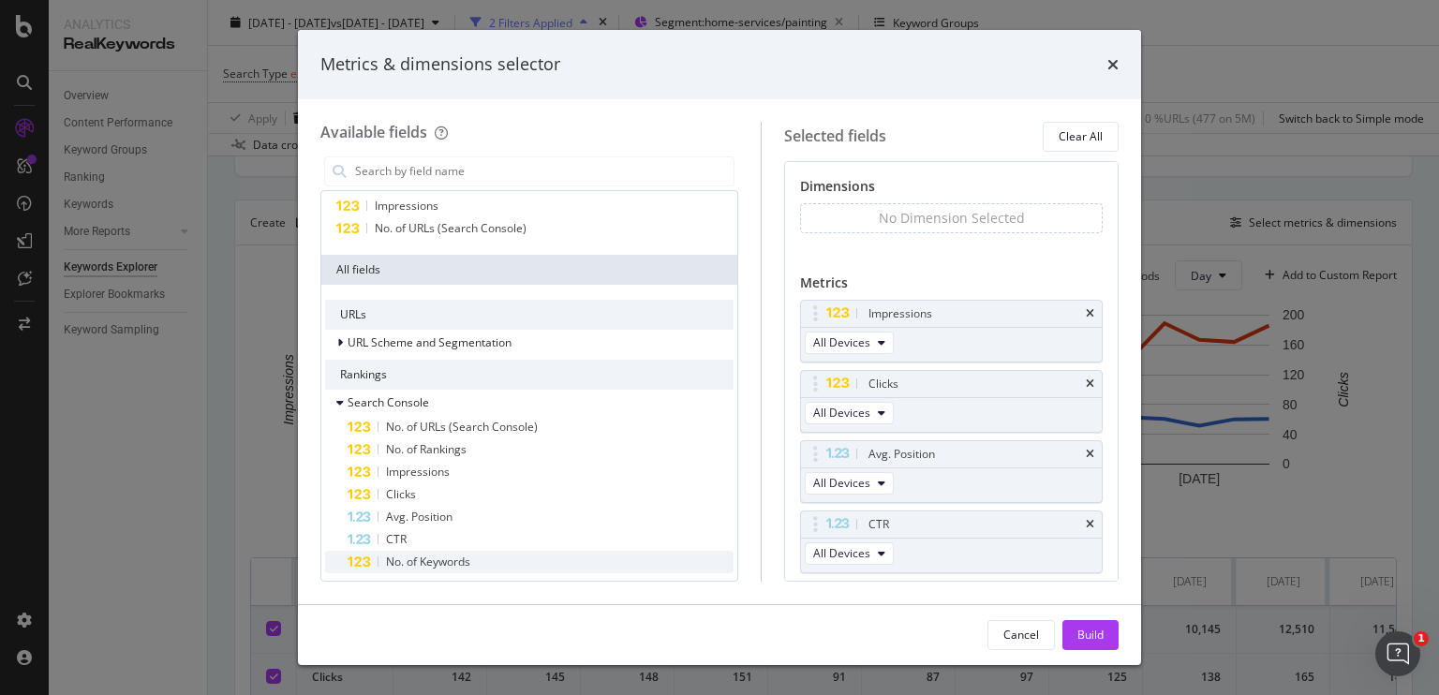
click at [437, 558] on span "No. of Keywords" at bounding box center [428, 562] width 84 height 16
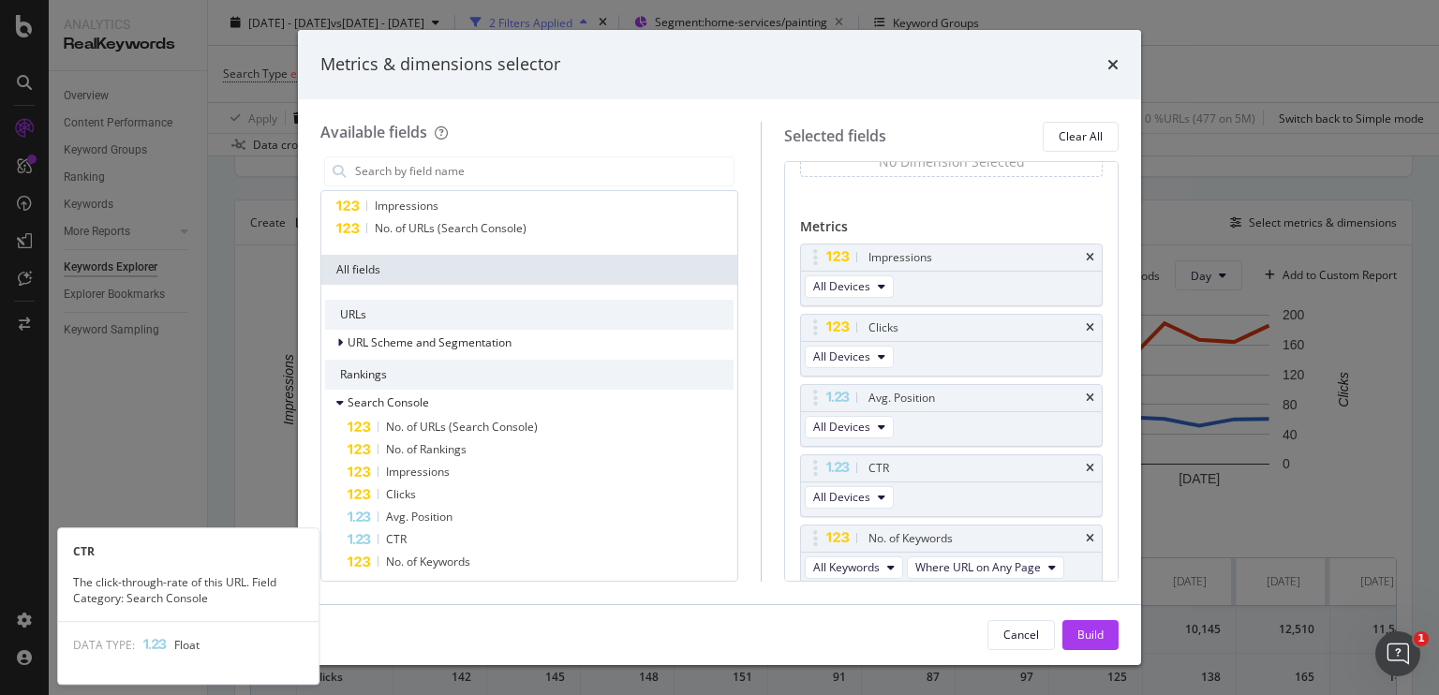
scroll to position [60, 0]
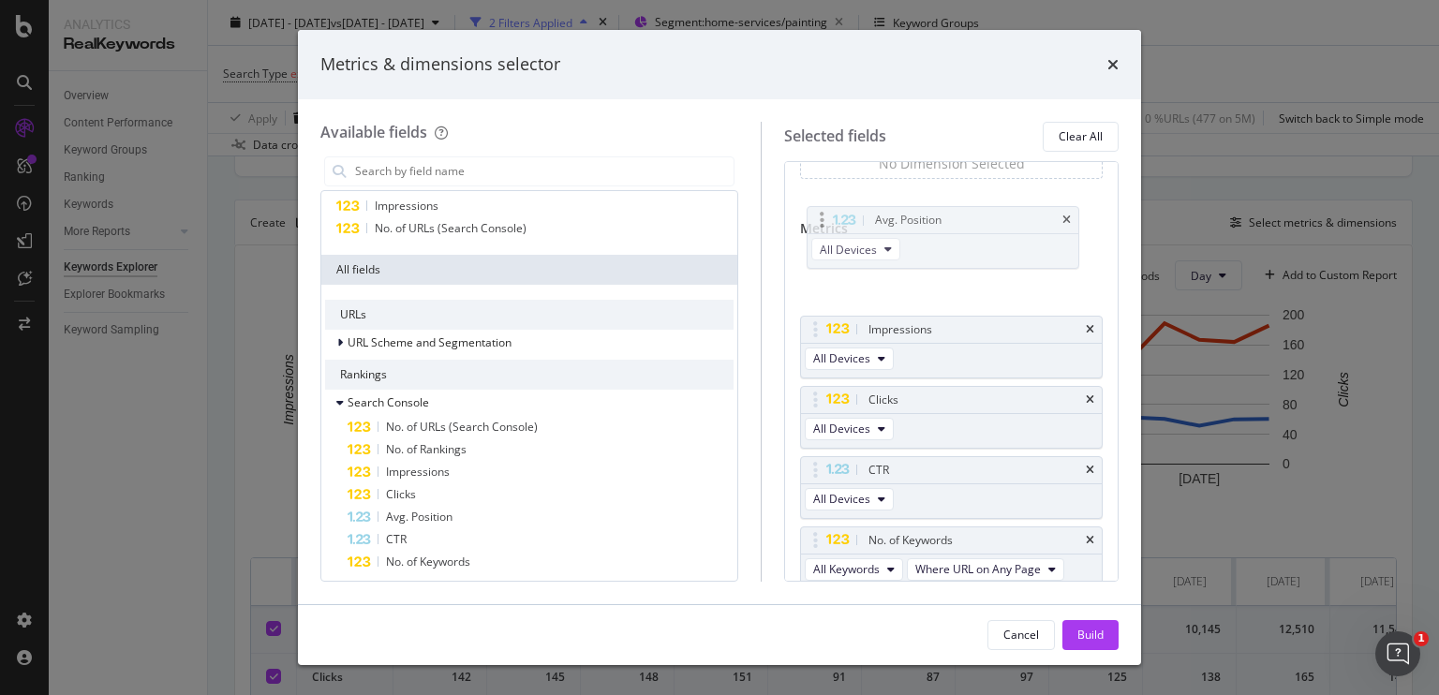
drag, startPoint x: 950, startPoint y: 410, endPoint x: 941, endPoint y: 223, distance: 187.6
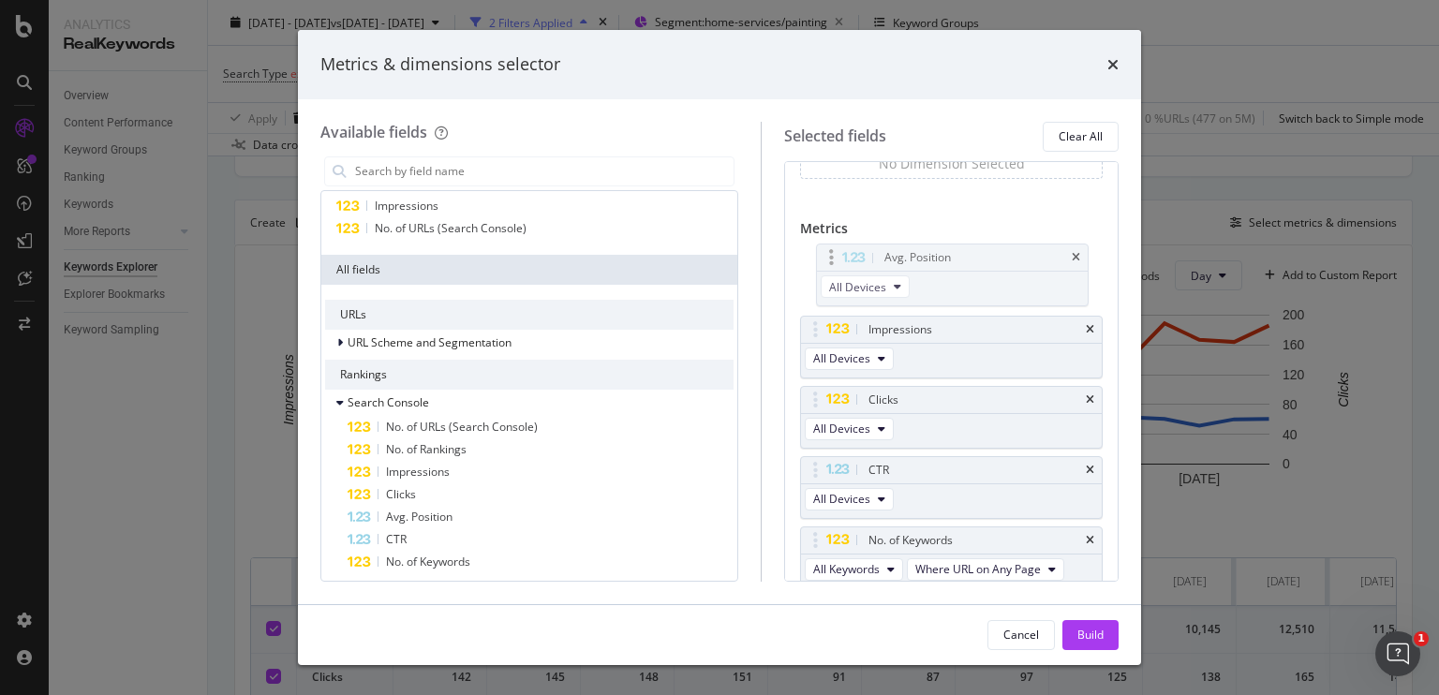
click at [941, 223] on body "Analytics RealKeywords Overview Content Performance Keyword Groups Ranking Keyw…" at bounding box center [719, 347] width 1439 height 695
drag, startPoint x: 959, startPoint y: 413, endPoint x: 962, endPoint y: 340, distance: 73.1
click at [962, 340] on body "Analytics RealKeywords Overview Content Performance Keyword Groups Ranking Keyw…" at bounding box center [719, 347] width 1439 height 695
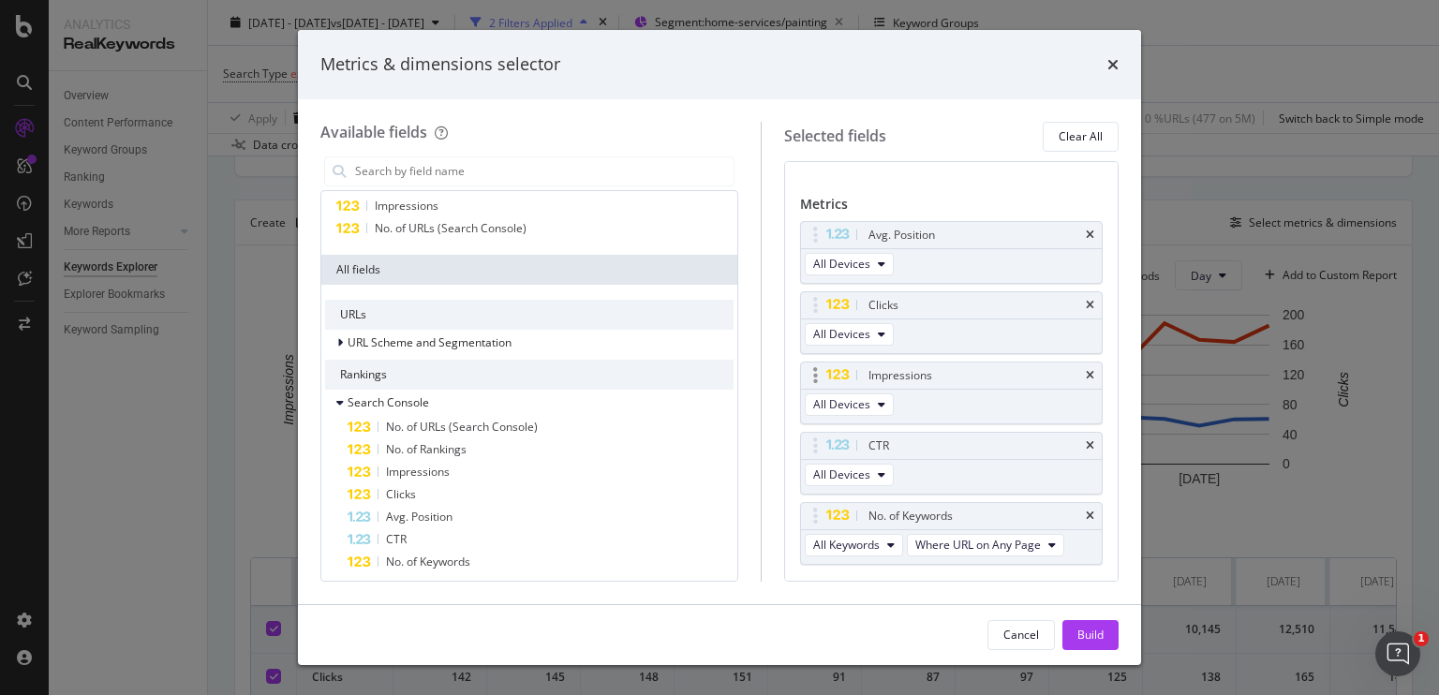
scroll to position [122, 0]
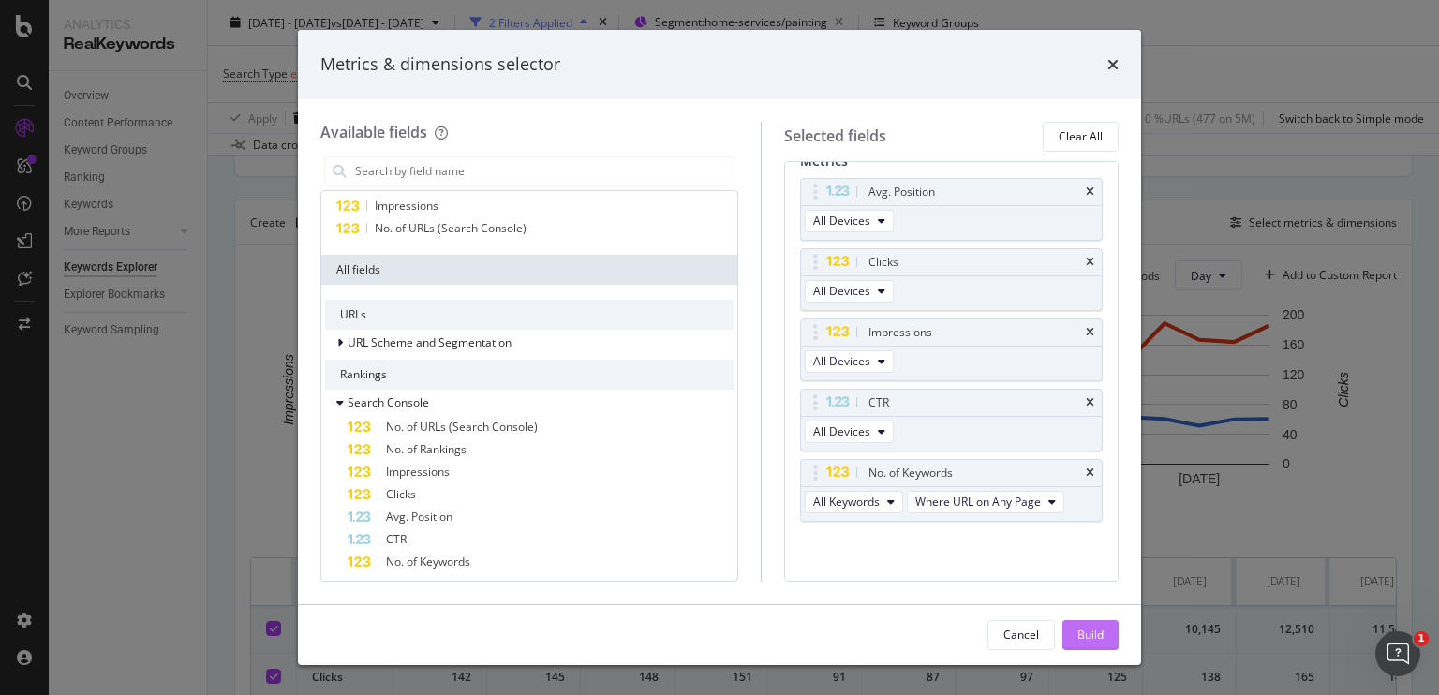
click at [1085, 629] on div "Build" at bounding box center [1091, 635] width 26 height 16
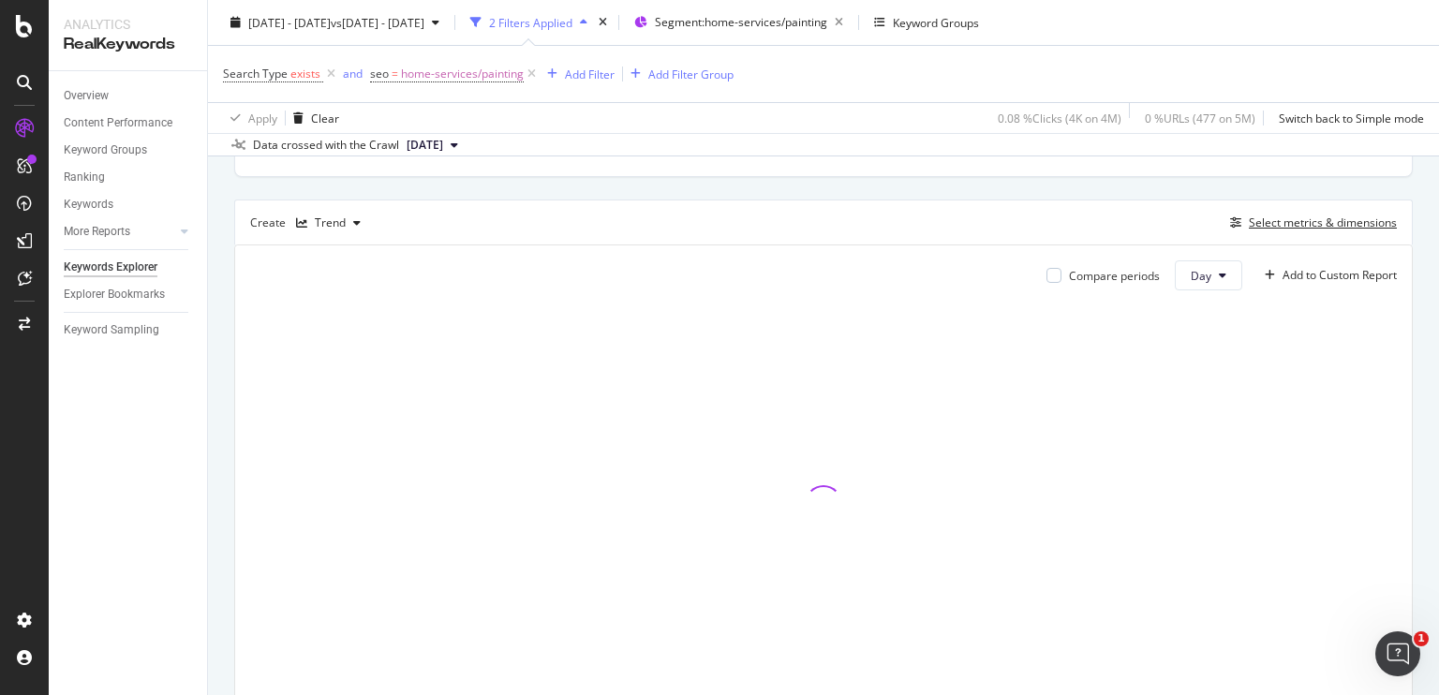
scroll to position [482, 0]
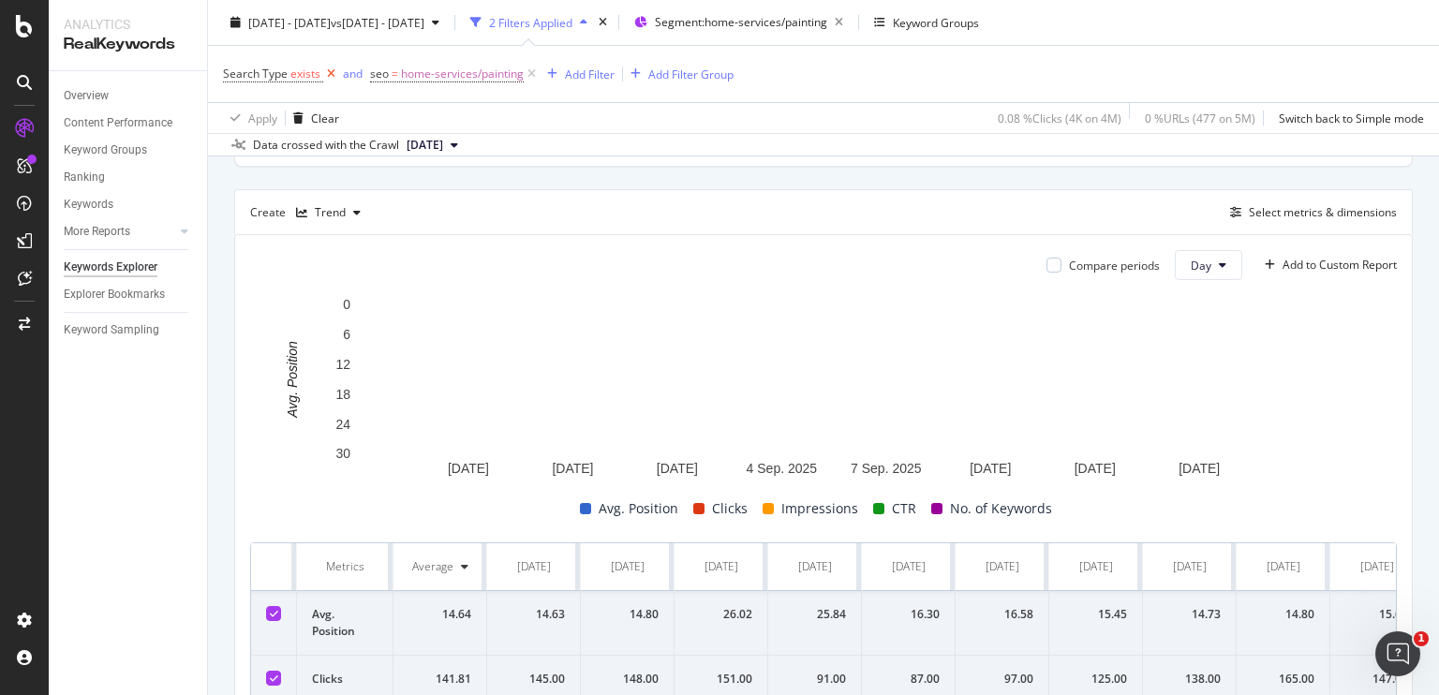
click at [325, 74] on icon at bounding box center [331, 74] width 16 height 19
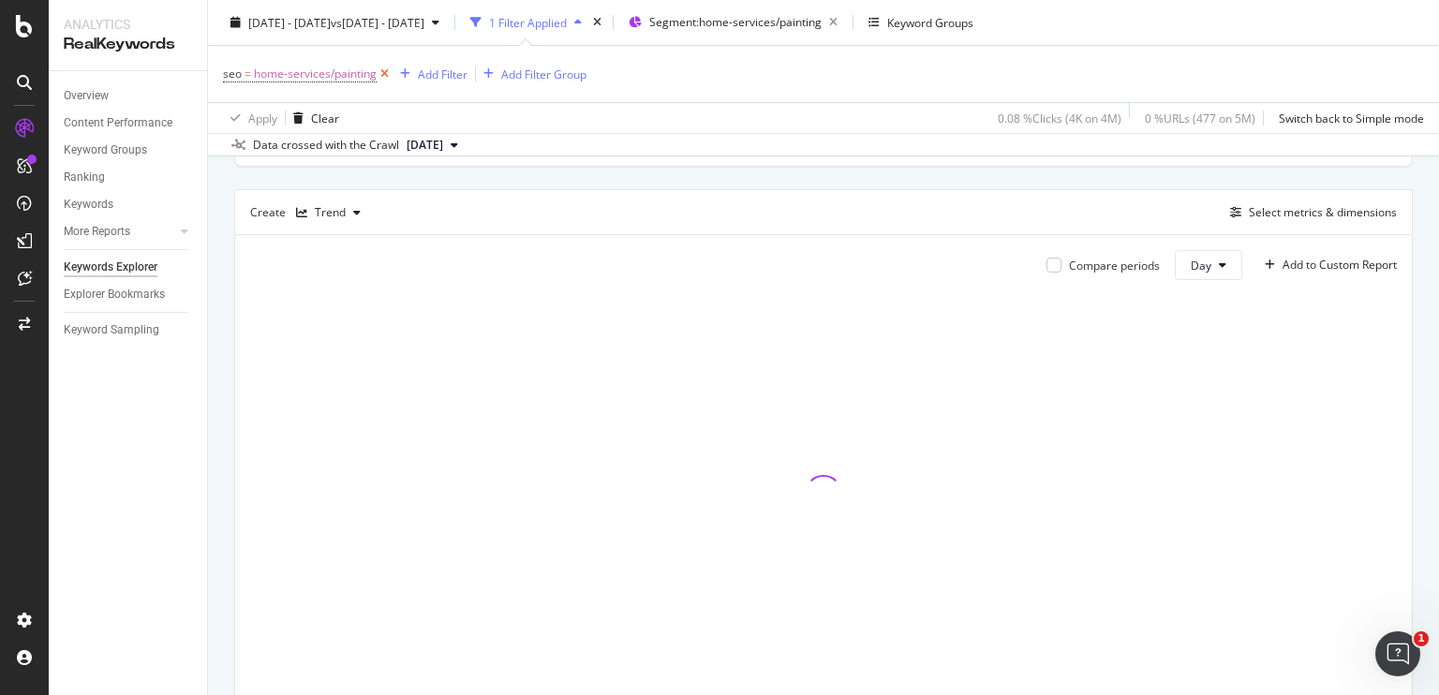
click at [382, 72] on icon at bounding box center [385, 74] width 16 height 19
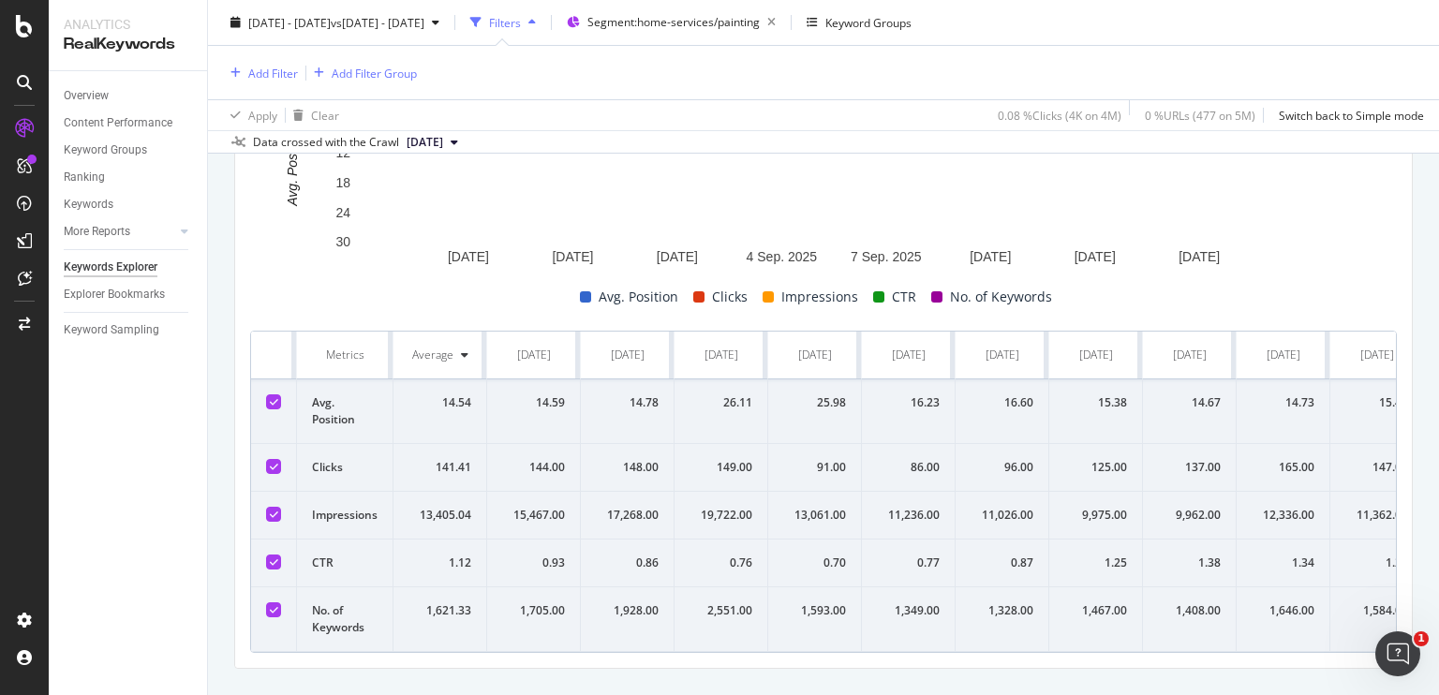
scroll to position [757, 0]
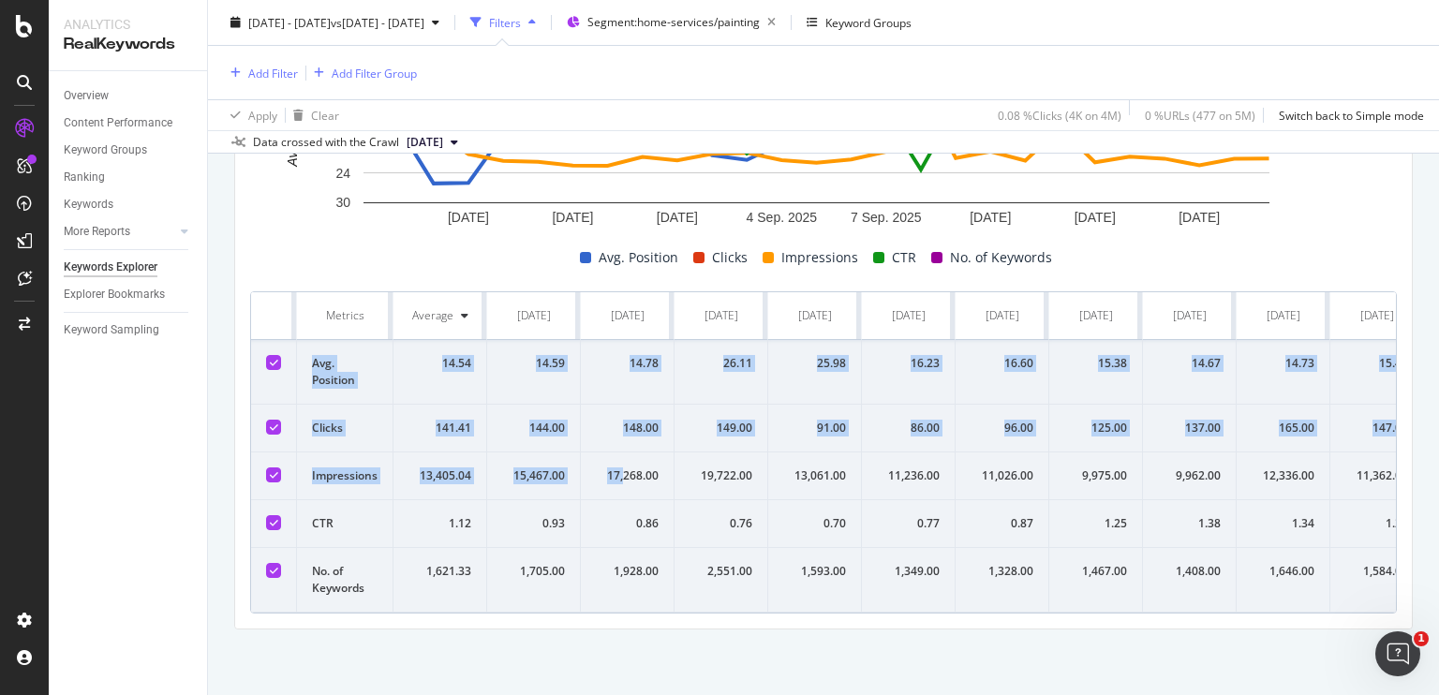
drag, startPoint x: 311, startPoint y: 318, endPoint x: 629, endPoint y: 462, distance: 348.9
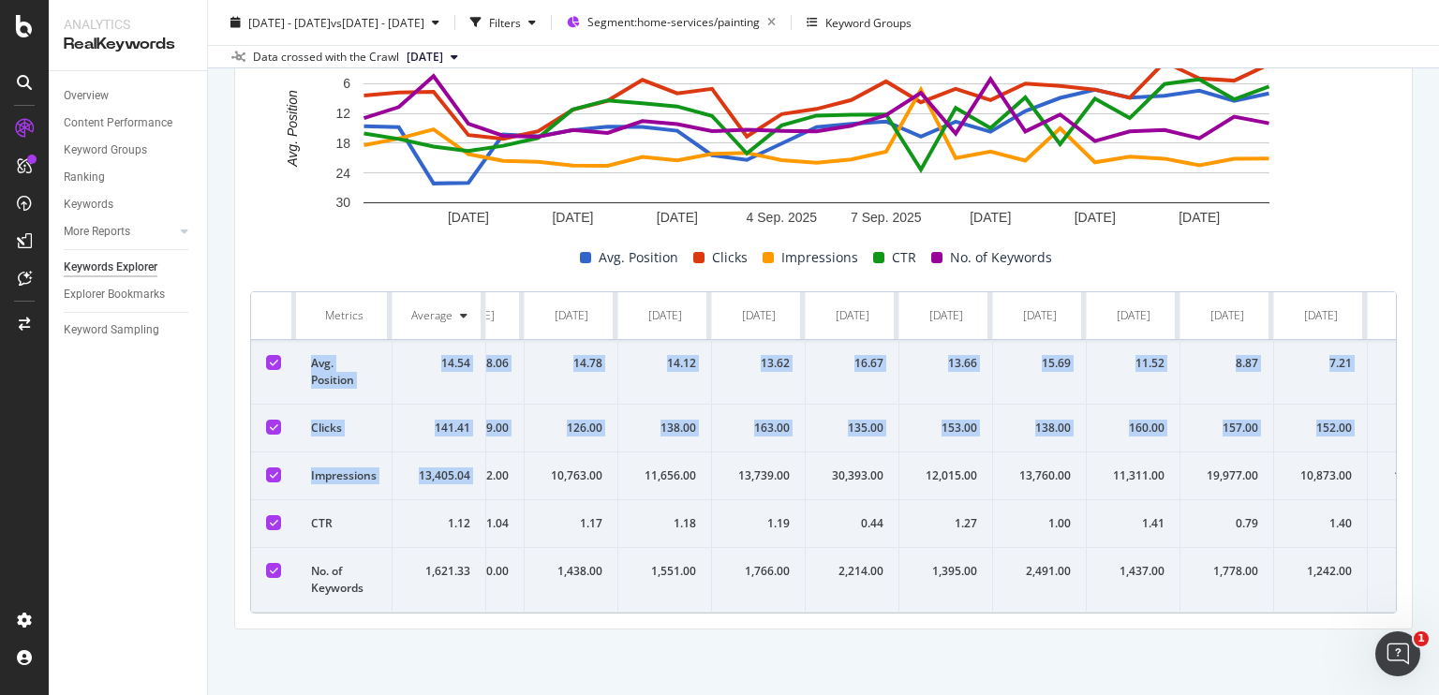
scroll to position [0, 1634]
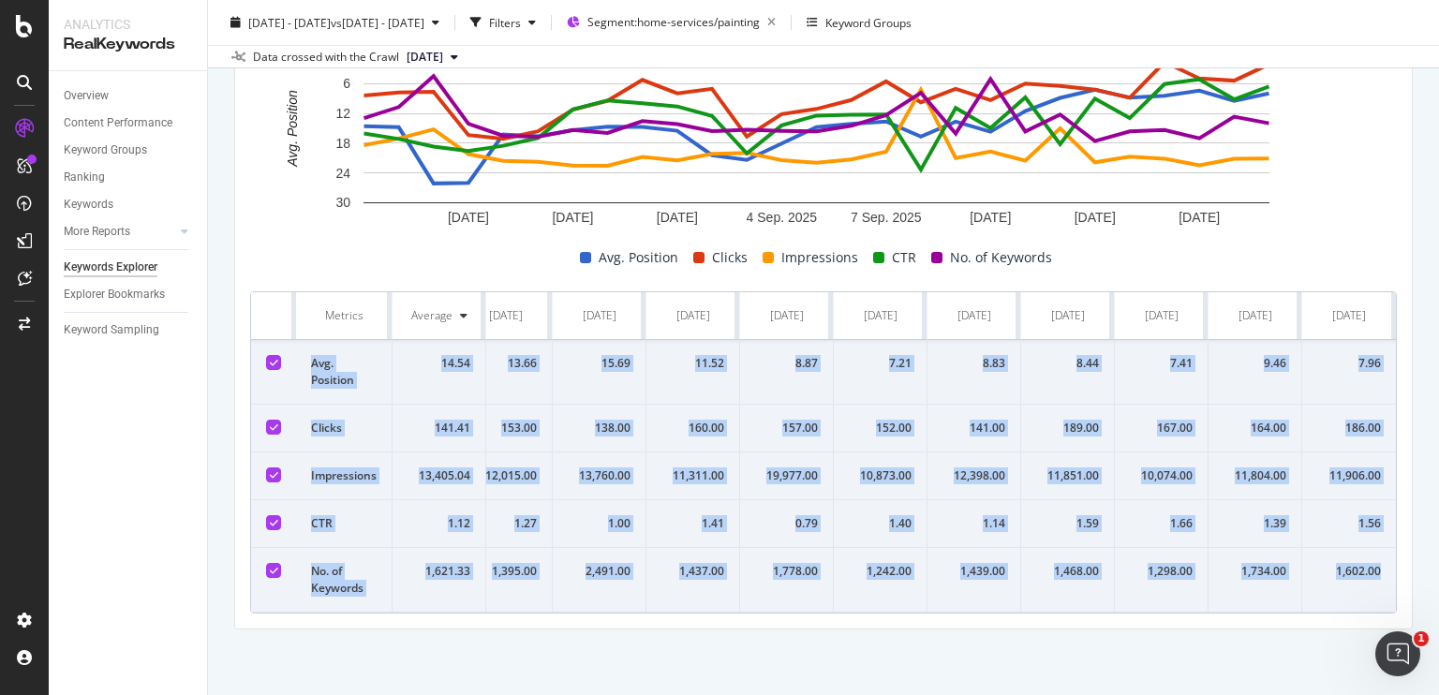
click at [1372, 554] on td "1,602.00" at bounding box center [1349, 580] width 94 height 65
copy tbody "Avg. Position 14.54 14.59 14.78 26.11 25.98 16.23 16.60 15.38 14.67 14.73 15.49…"
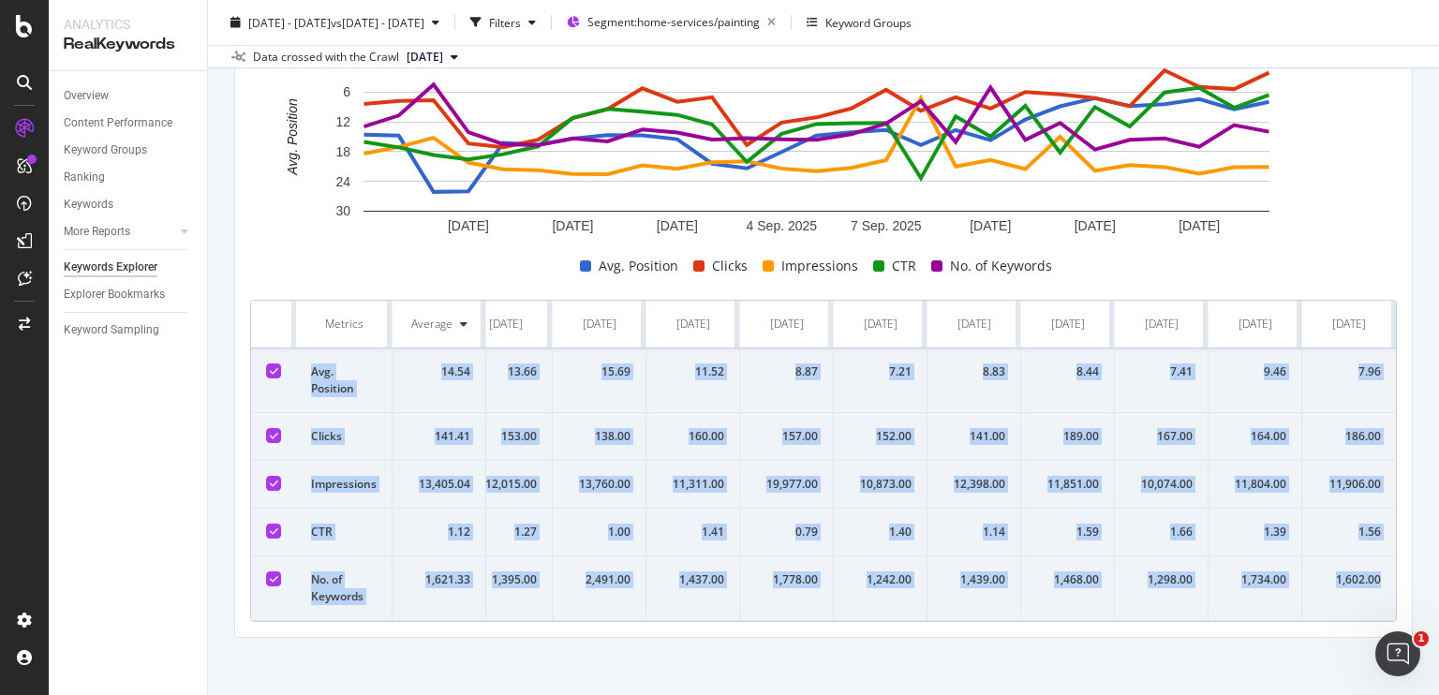
scroll to position [673, 0]
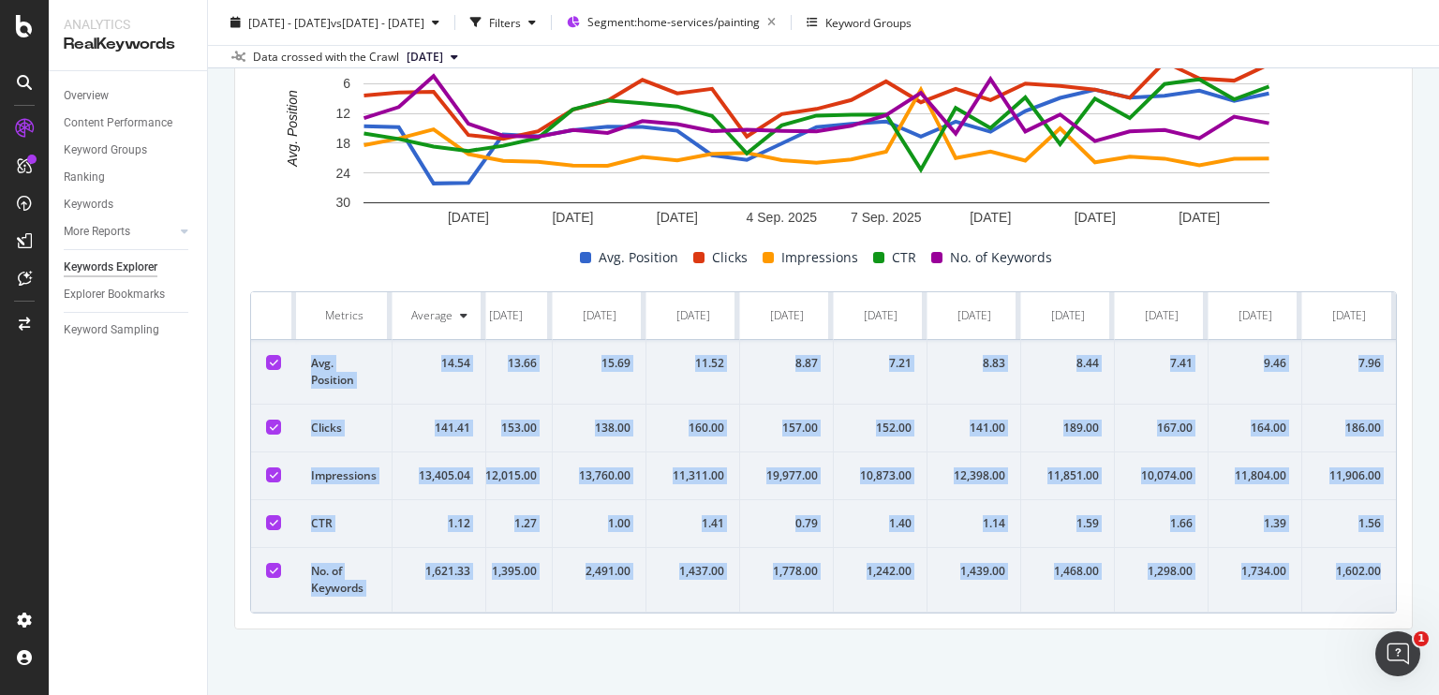
click at [687, 532] on td "1.41" at bounding box center [694, 524] width 94 height 48
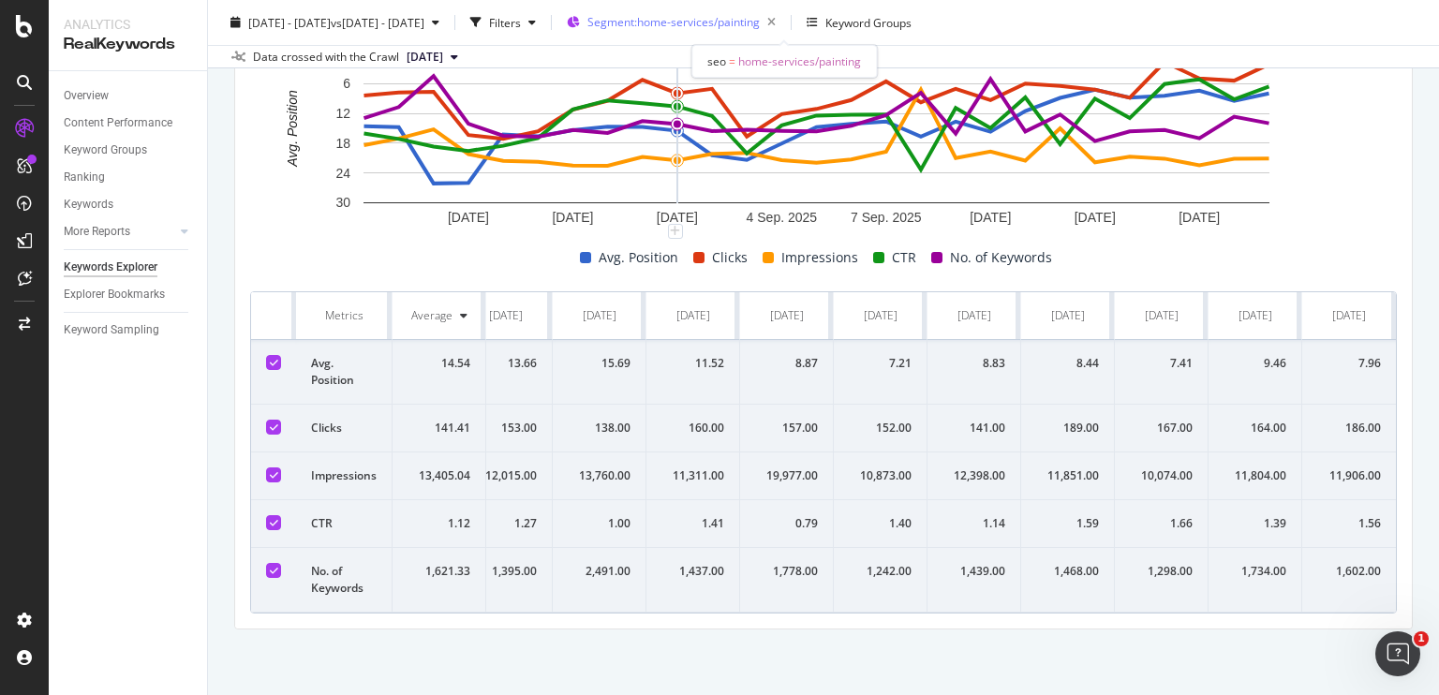
click at [760, 14] on span "Segment: home-services/painting" at bounding box center [673, 22] width 172 height 16
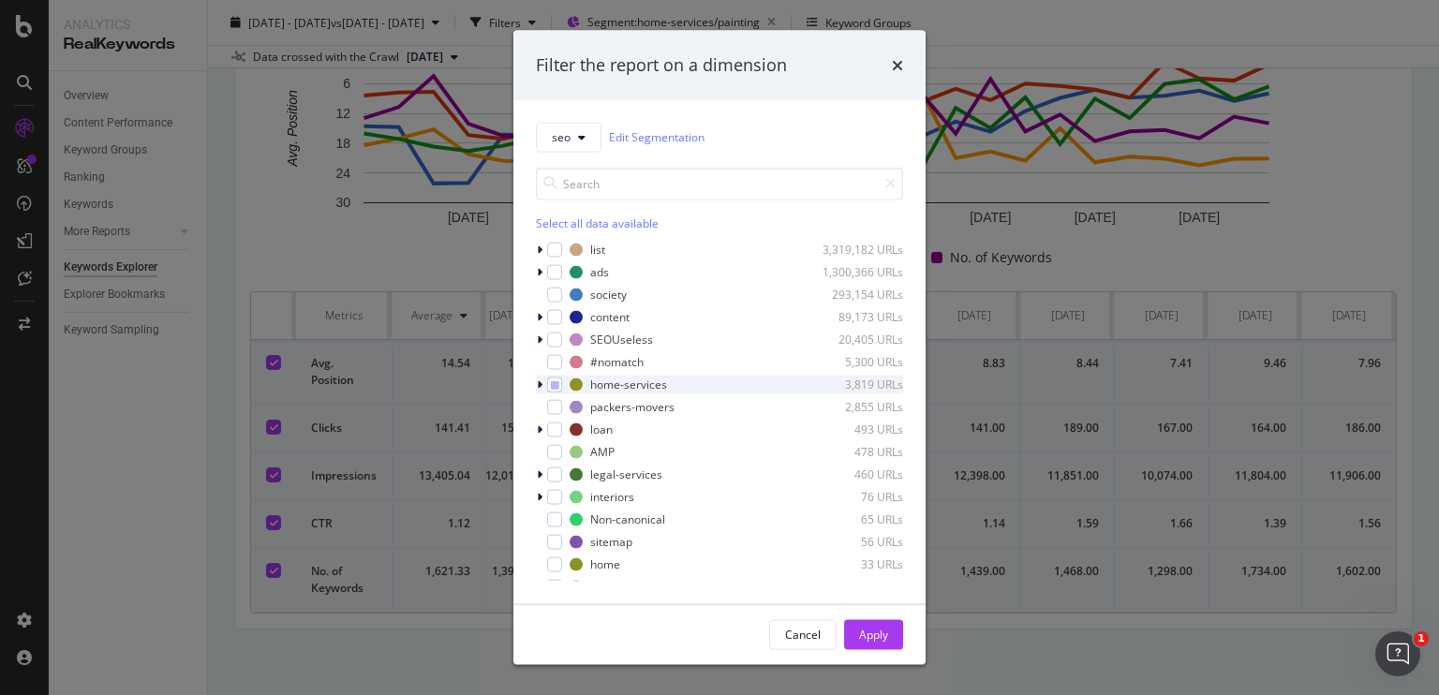
click at [540, 389] on icon "modal" at bounding box center [540, 384] width 6 height 11
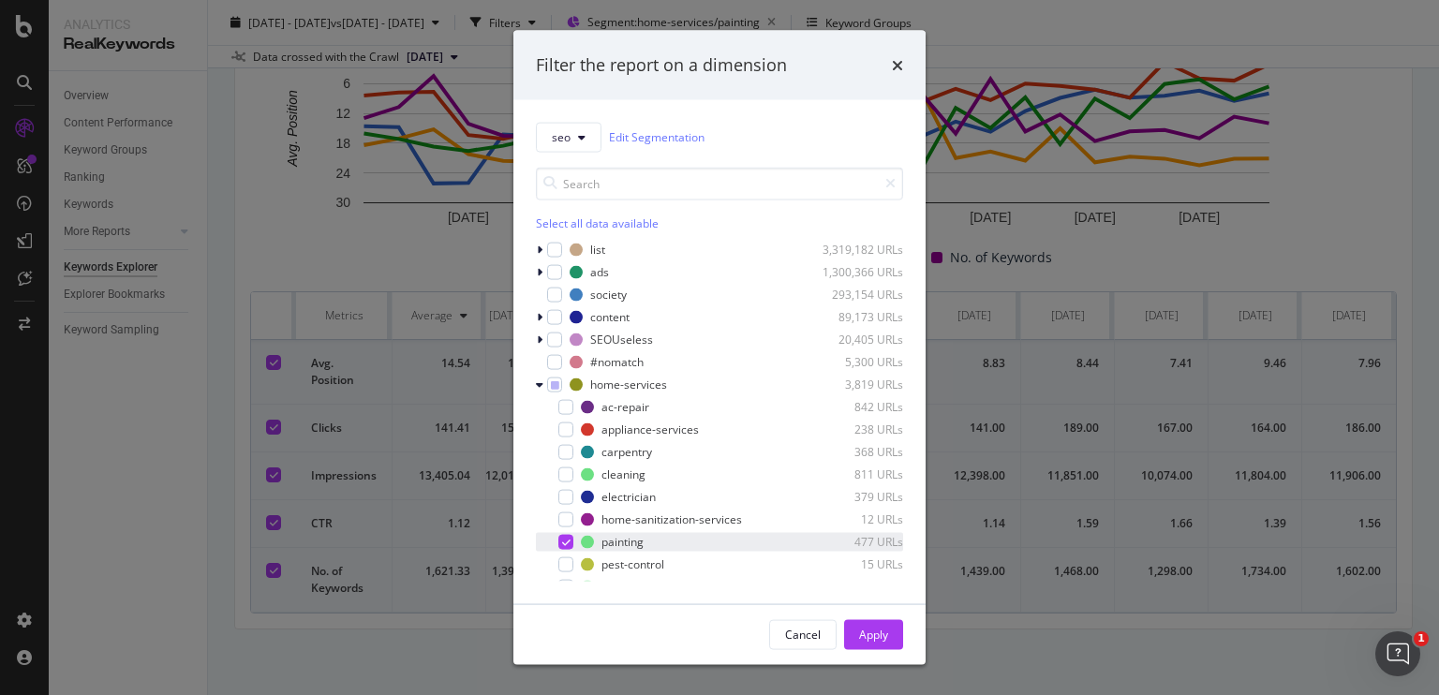
click at [562, 547] on div "modal" at bounding box center [565, 541] width 15 height 15
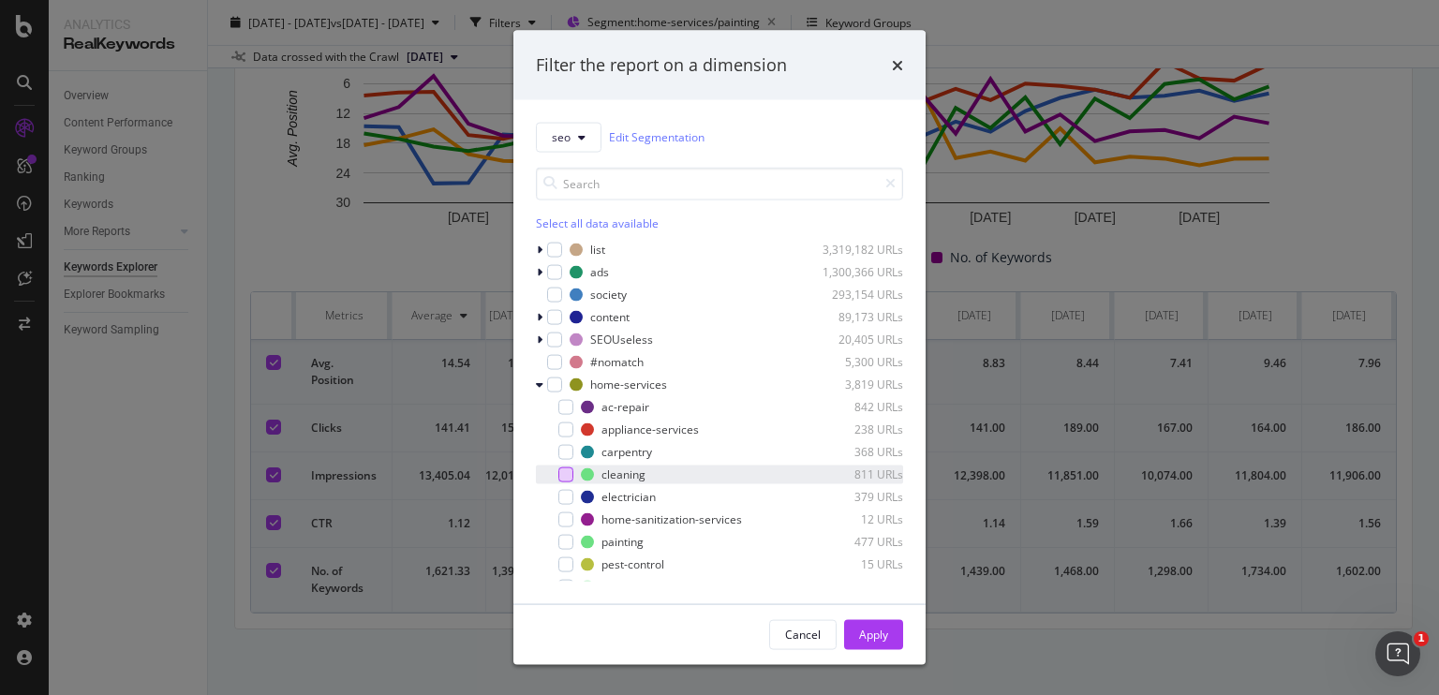
click at [562, 475] on div "modal" at bounding box center [565, 474] width 15 height 15
click at [862, 635] on div "Apply" at bounding box center [873, 635] width 29 height 16
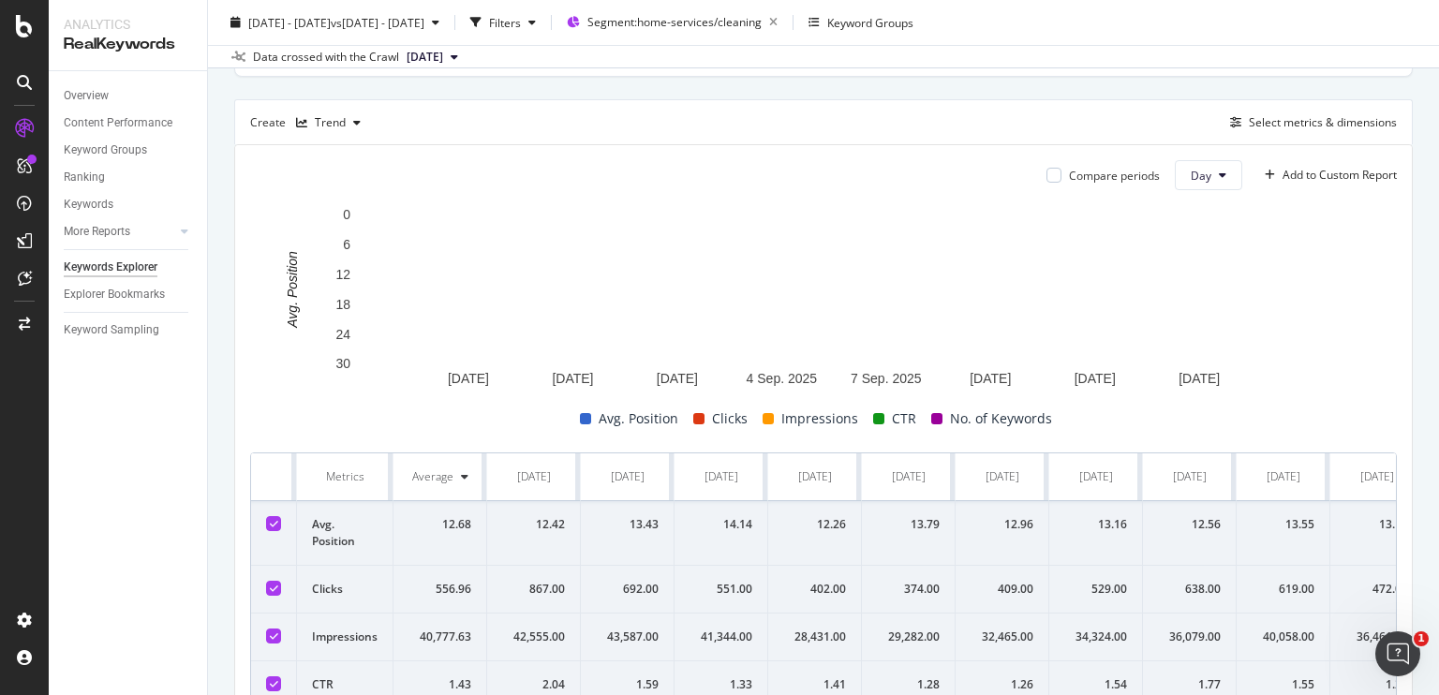
scroll to position [579, 0]
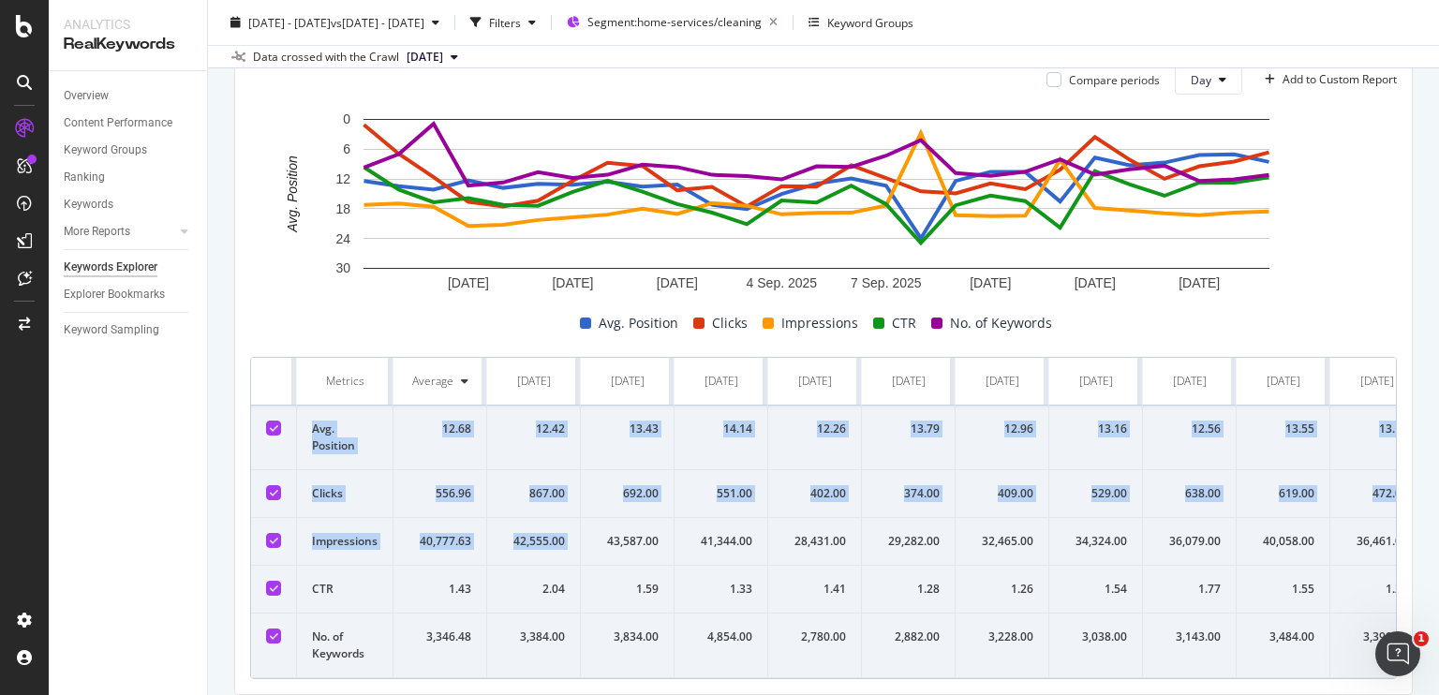
drag, startPoint x: 305, startPoint y: 419, endPoint x: 600, endPoint y: 564, distance: 328.1
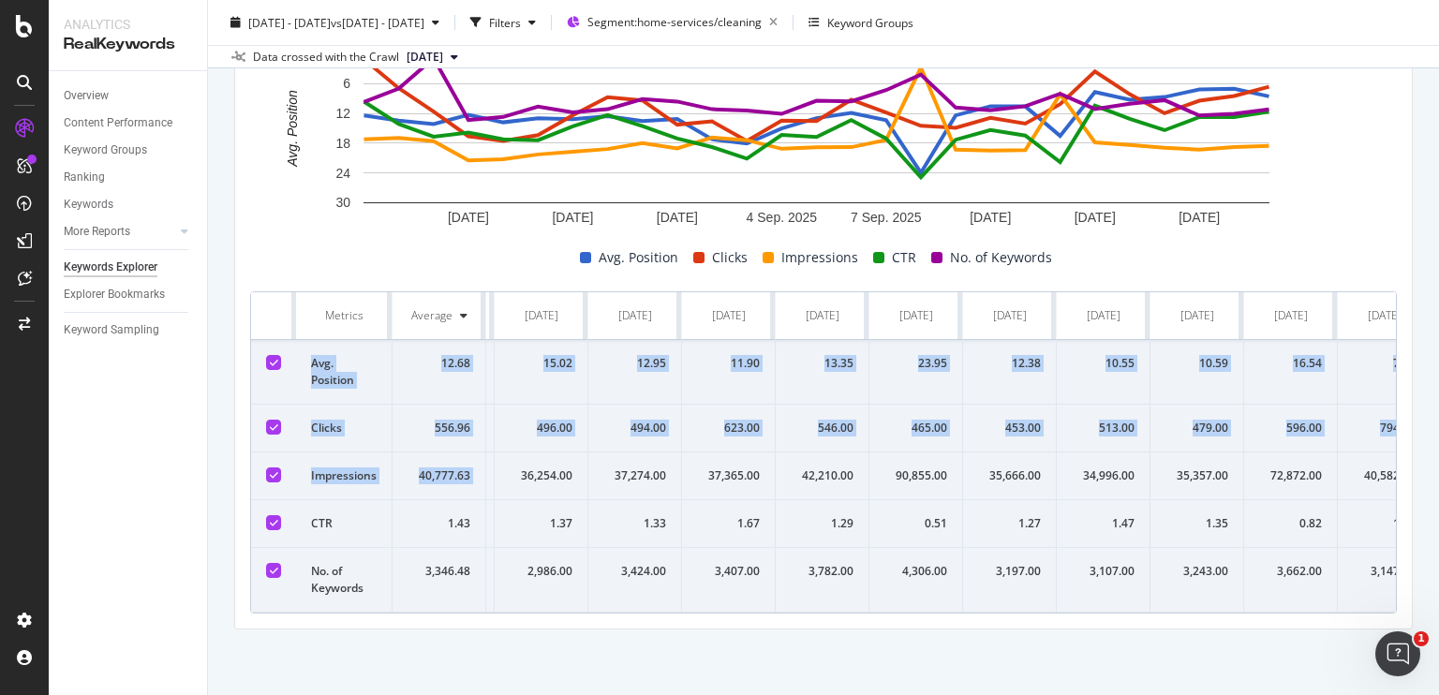
scroll to position [0, 1634]
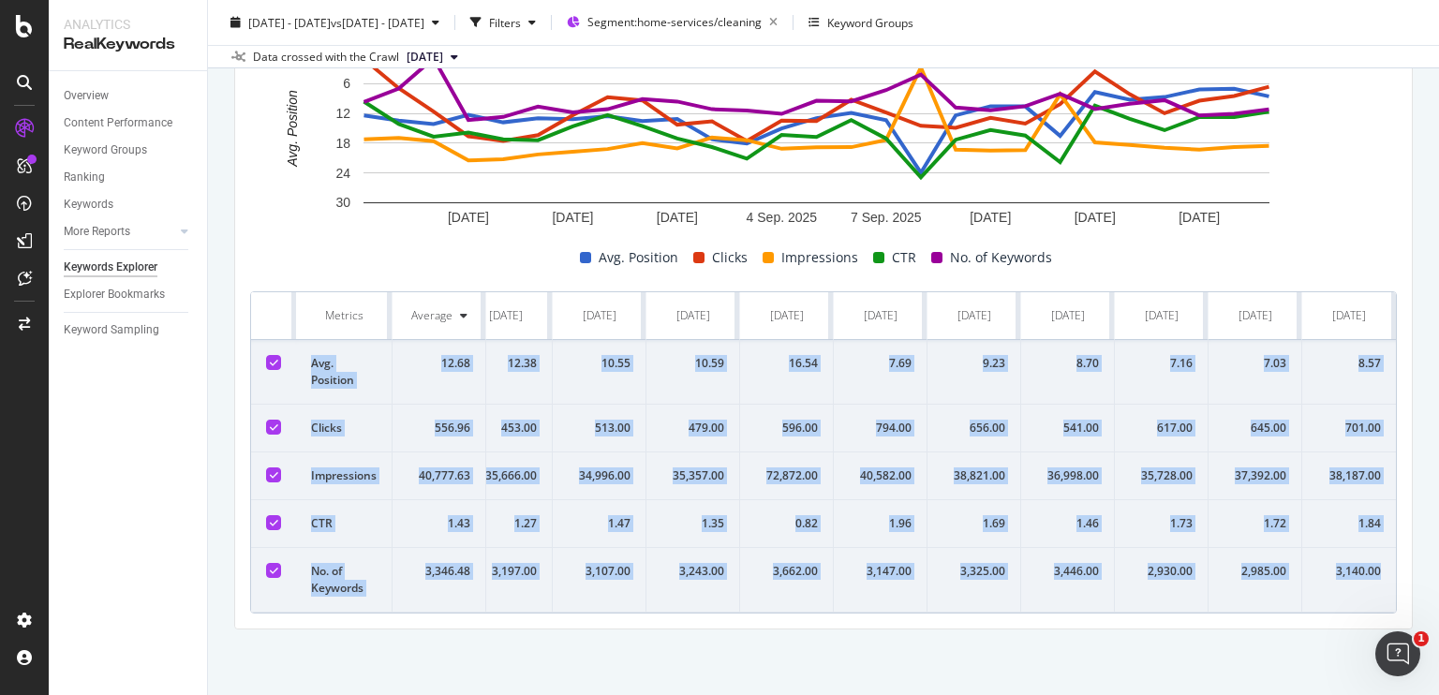
click at [1368, 559] on td "3,140.00" at bounding box center [1349, 580] width 94 height 65
copy tbody "Avg. Position 12.68 12.42 13.43 14.14 12.26 13.79 12.96 13.16 12.56 13.55 13.12…"
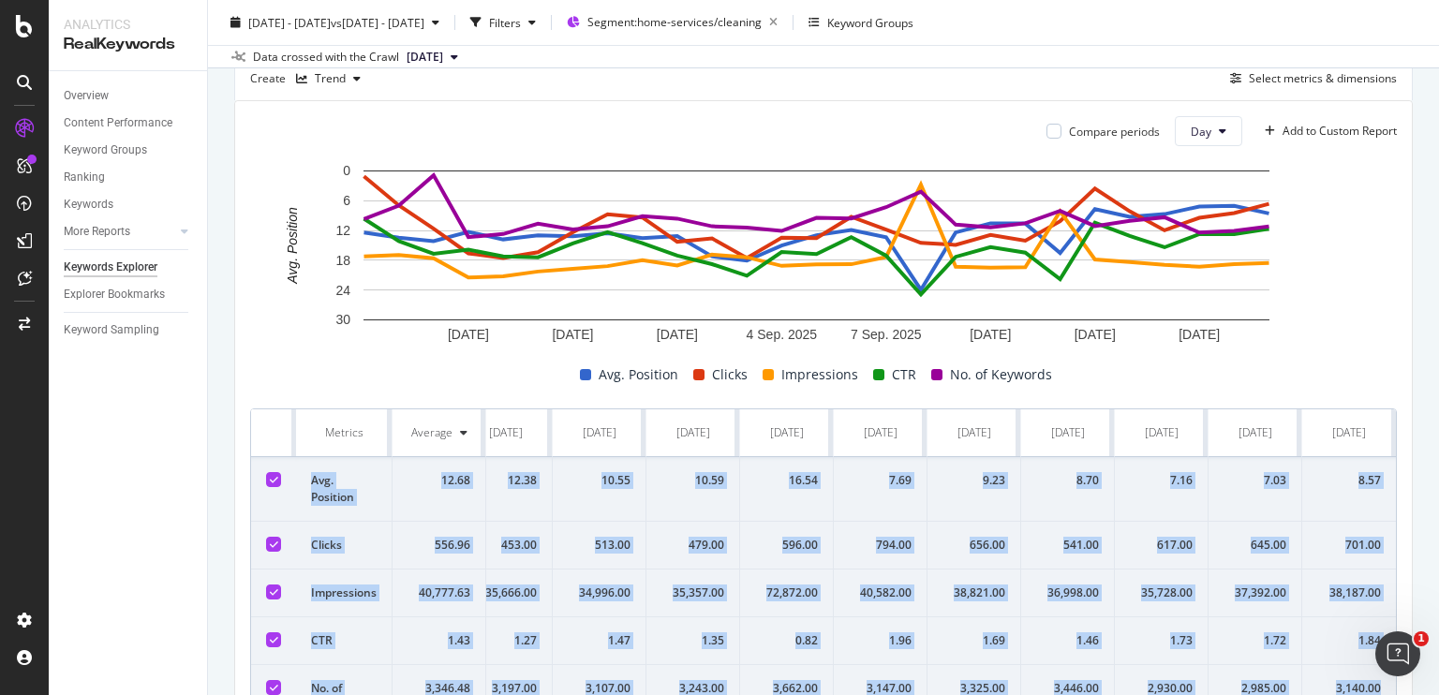
scroll to position [0, 0]
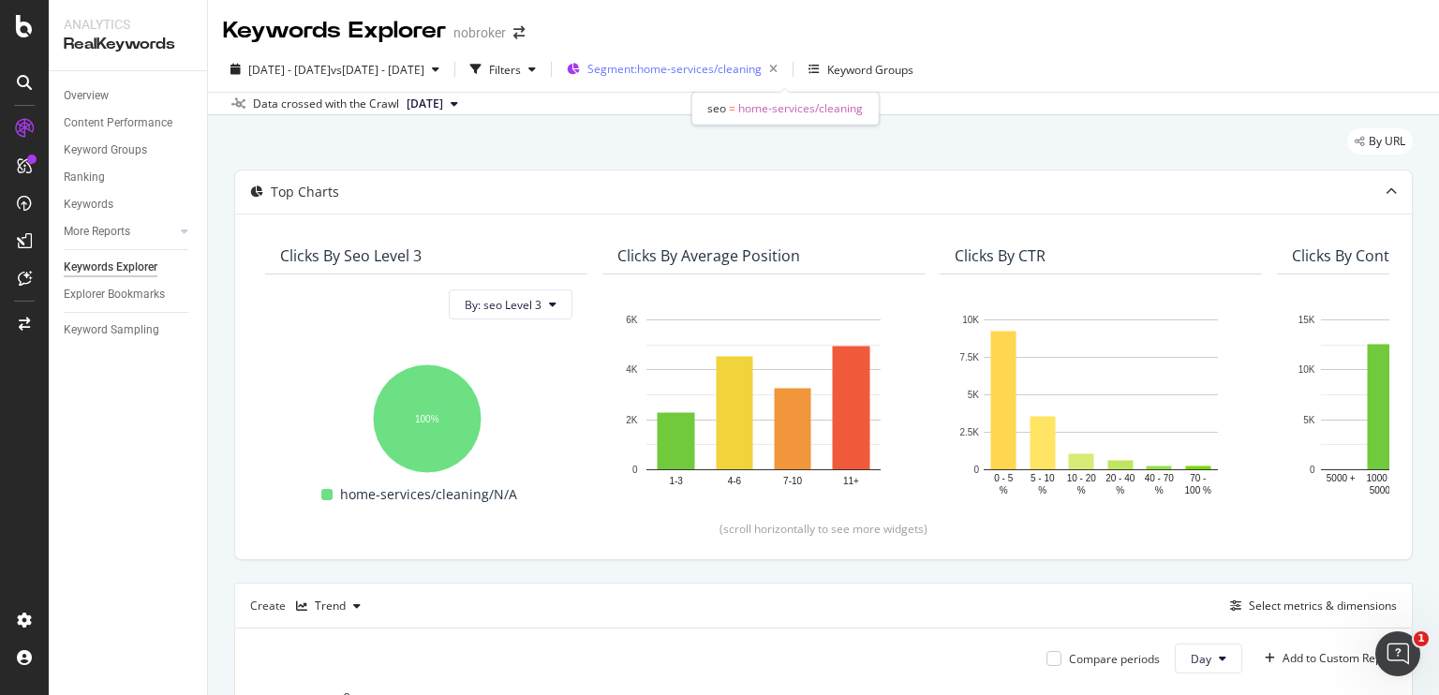
click at [751, 67] on span "Segment: home-services/cleaning" at bounding box center [674, 69] width 174 height 16
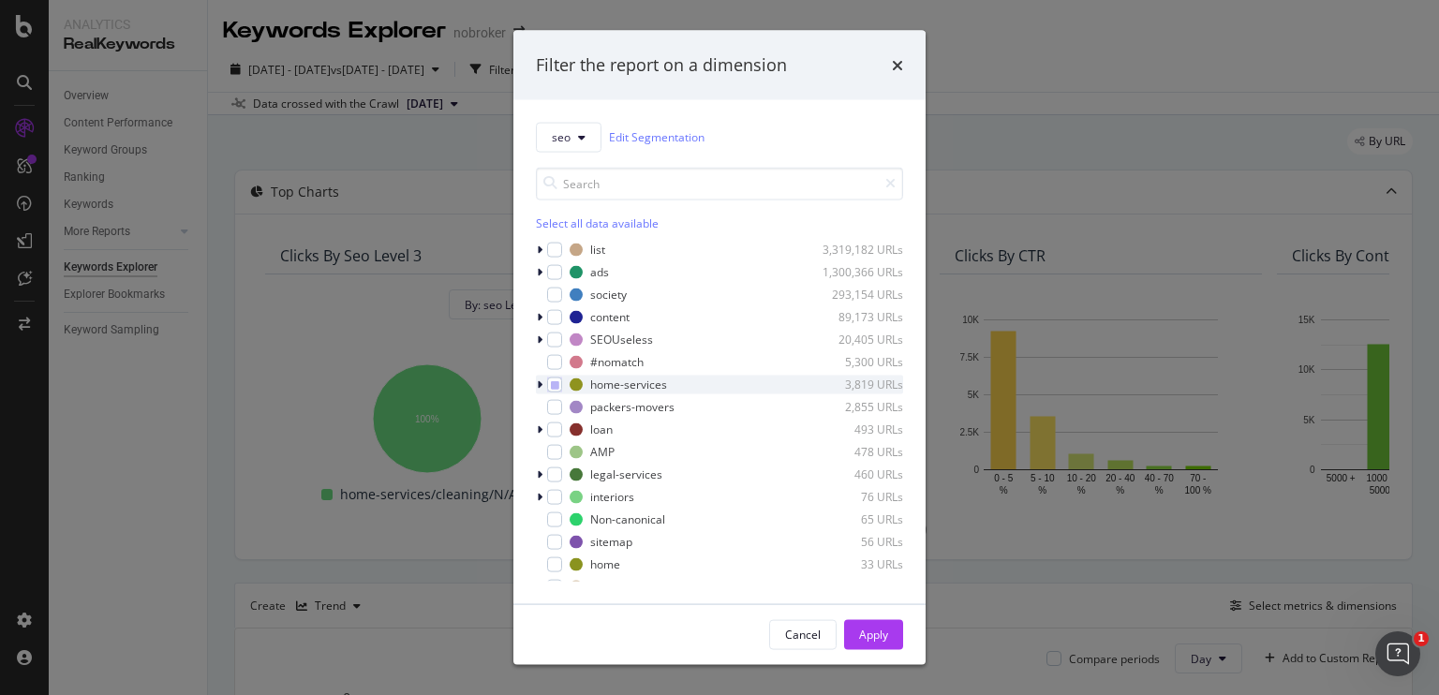
click at [539, 385] on icon "modal" at bounding box center [540, 384] width 6 height 11
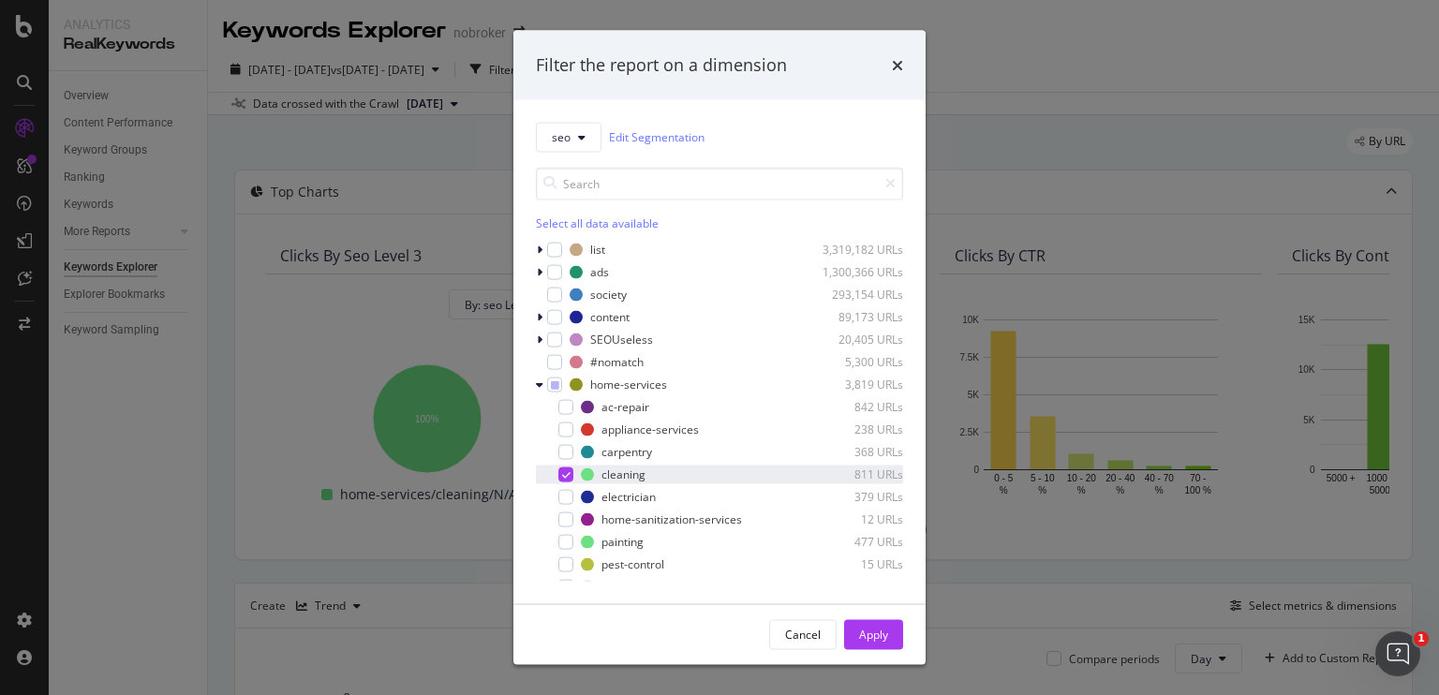
click at [565, 473] on icon "modal" at bounding box center [566, 473] width 8 height 9
click at [567, 409] on div "modal" at bounding box center [565, 406] width 15 height 15
click at [871, 625] on div "Apply" at bounding box center [873, 634] width 29 height 28
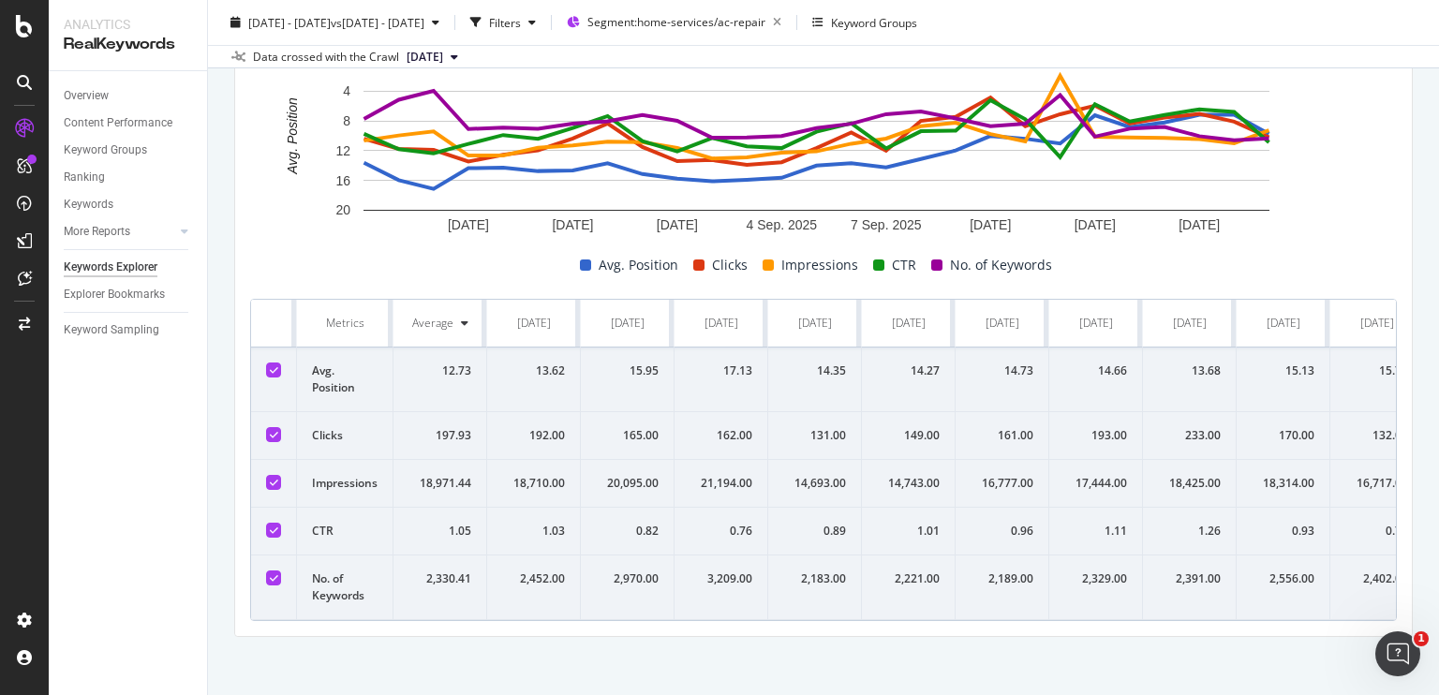
scroll to position [640, 0]
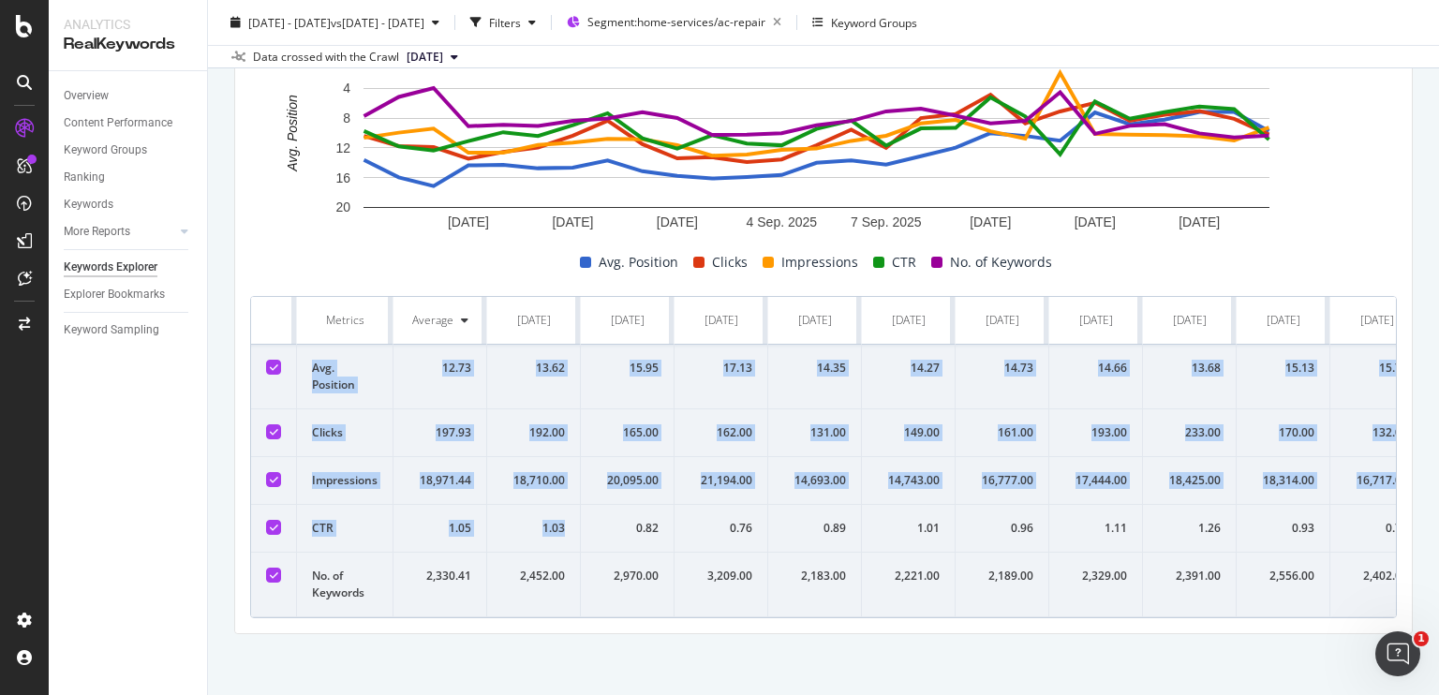
drag, startPoint x: 306, startPoint y: 356, endPoint x: 581, endPoint y: 569, distance: 347.3
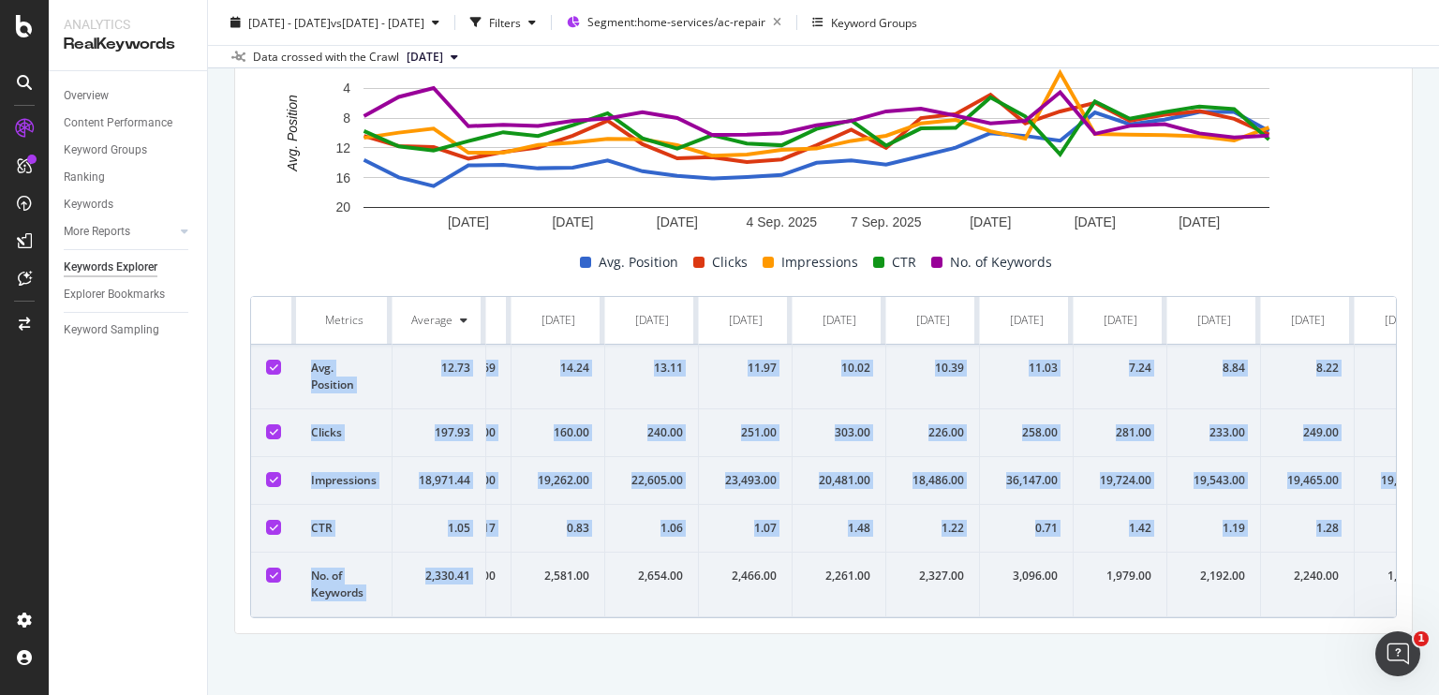
scroll to position [0, 1634]
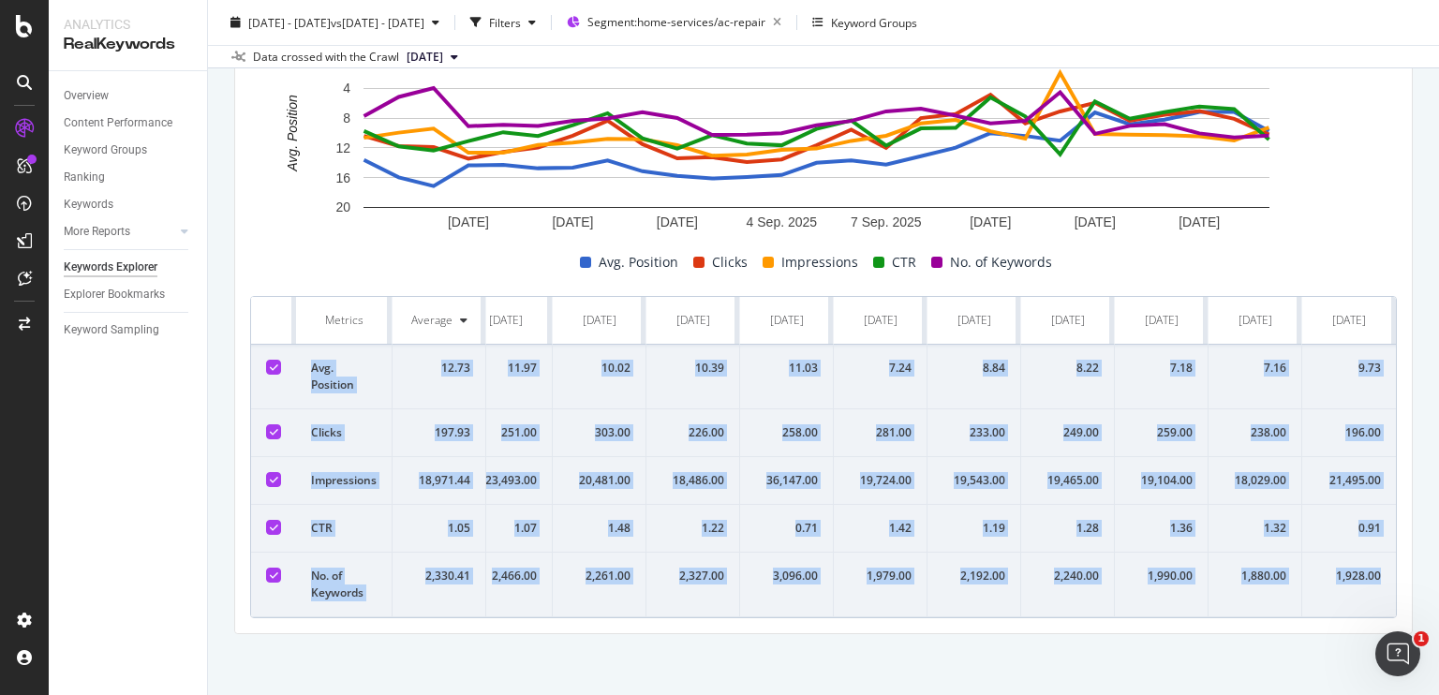
click at [1374, 599] on td "1,928.00" at bounding box center [1349, 585] width 94 height 65
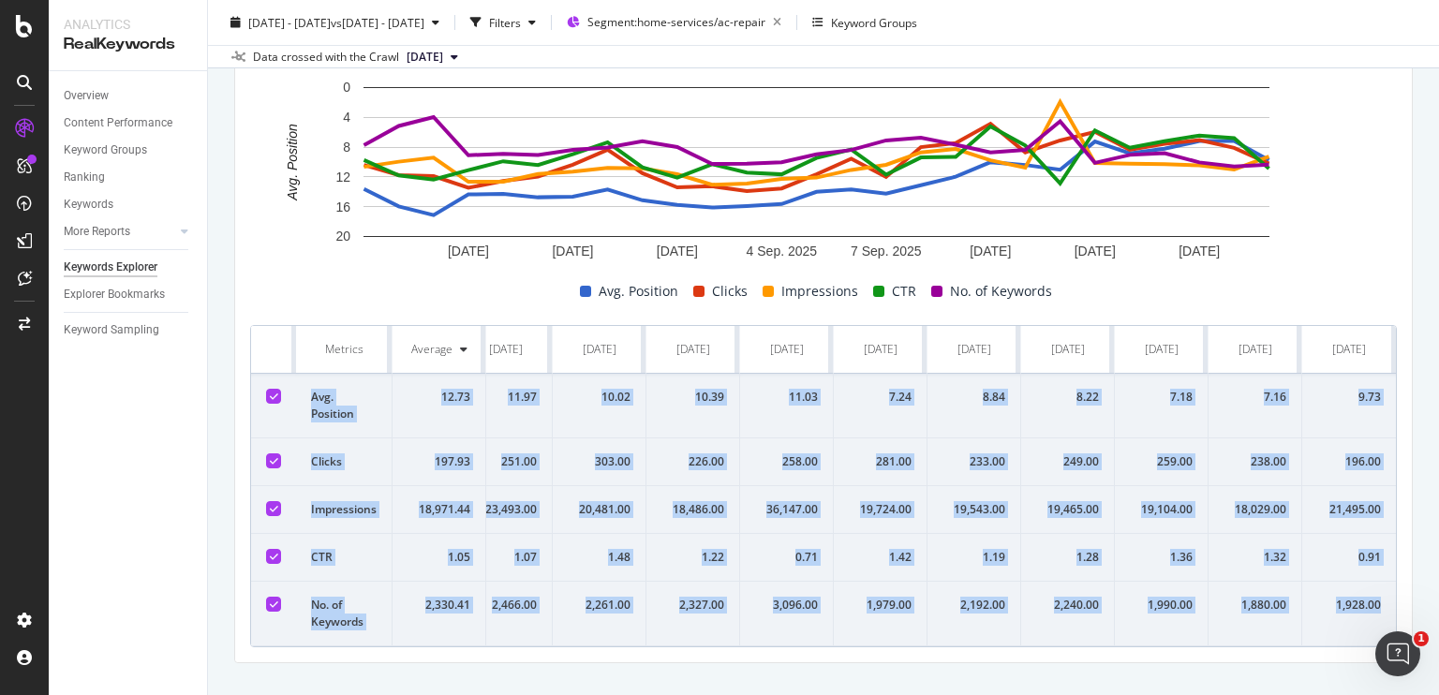
scroll to position [610, 0]
copy tbody "Avg. Position 12.73 13.62 15.95 17.13 14.35 14.27 14.73 14.66 13.68 15.13 15.75…"
